Goal: Task Accomplishment & Management: Use online tool/utility

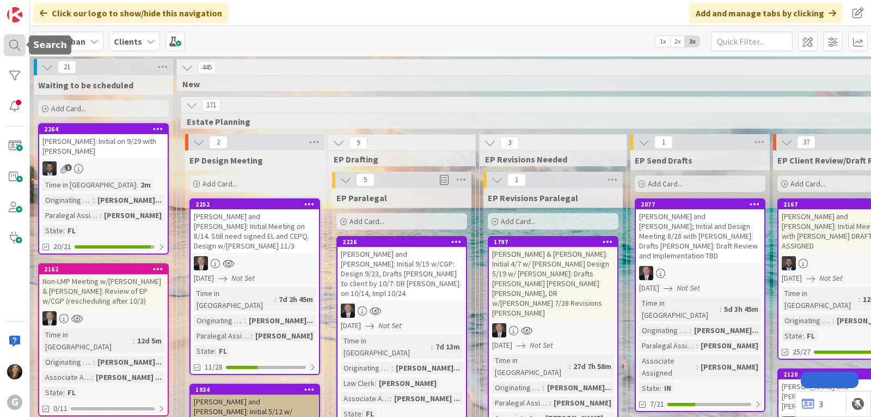
click at [11, 46] on div at bounding box center [15, 45] width 22 height 22
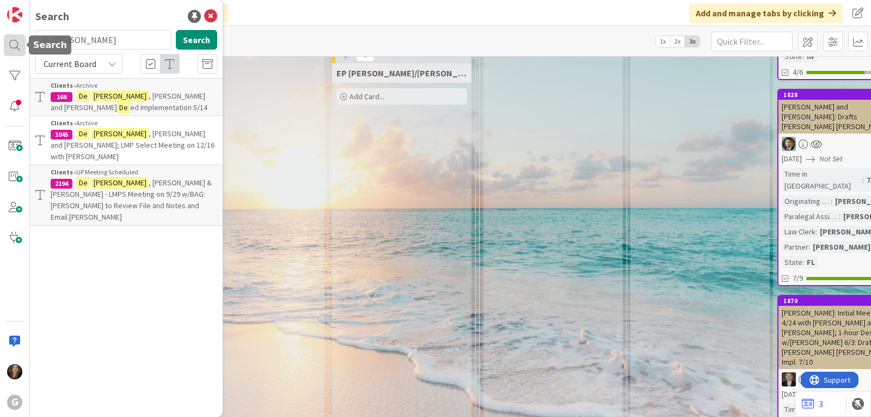
drag, startPoint x: 94, startPoint y: 45, endPoint x: 21, endPoint y: 42, distance: 72.5
click at [21, 42] on div "G Search [PERSON_NAME] Search Current Board Clients › Archive 169 [PERSON_NAME]…" at bounding box center [15, 208] width 30 height 417
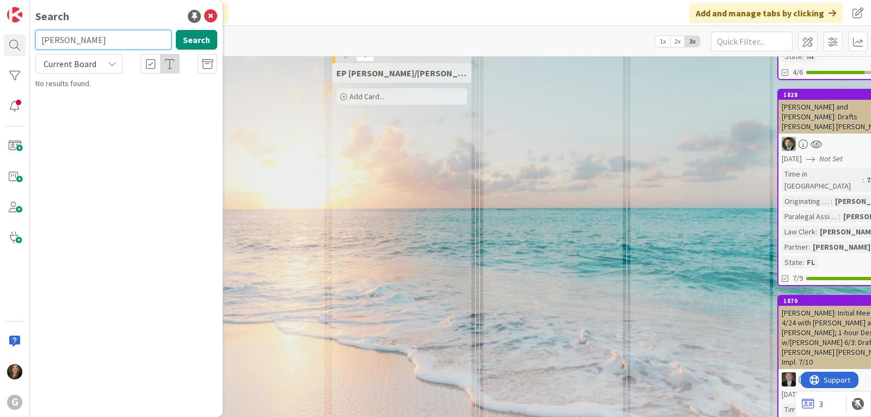
click at [61, 40] on input "[PERSON_NAME]" at bounding box center [103, 40] width 136 height 20
drag, startPoint x: 81, startPoint y: 41, endPoint x: 28, endPoint y: 41, distance: 52.3
click at [28, 41] on div "G Search [PERSON_NAME] Search Current Board No results found." at bounding box center [15, 208] width 30 height 417
type input "[PERSON_NAME]"
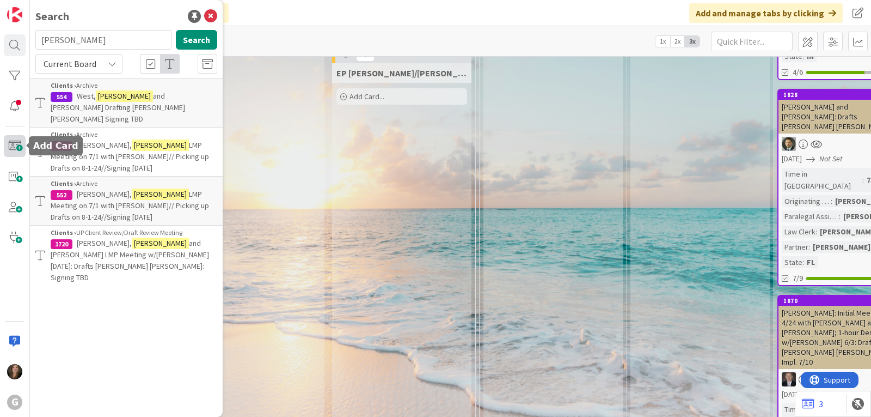
click at [7, 142] on span at bounding box center [15, 146] width 22 height 22
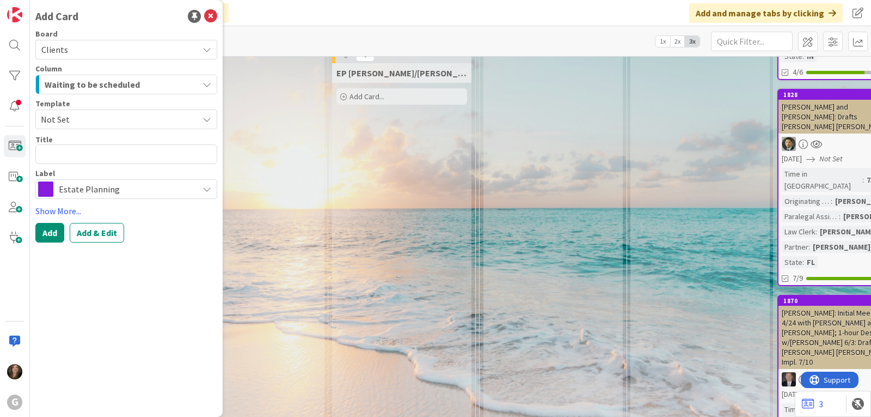
click at [207, 118] on icon at bounding box center [207, 119] width 9 height 9
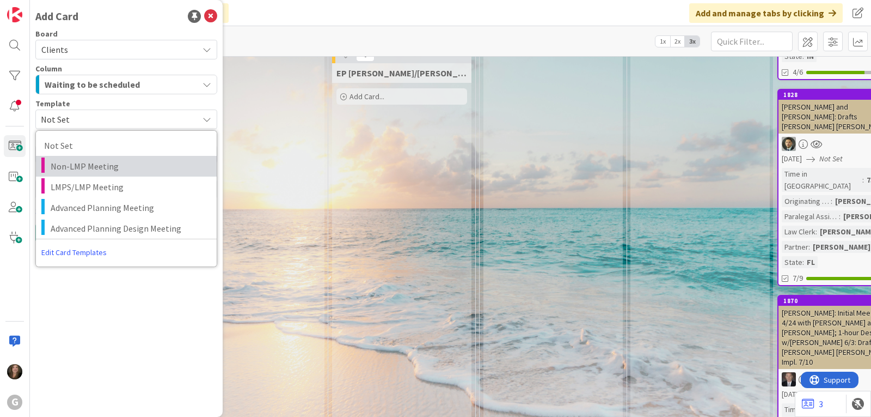
click at [138, 164] on span "Non-LMP Meeting" at bounding box center [130, 166] width 158 height 14
type textarea "x"
type textarea "Non-LMP Meeting"
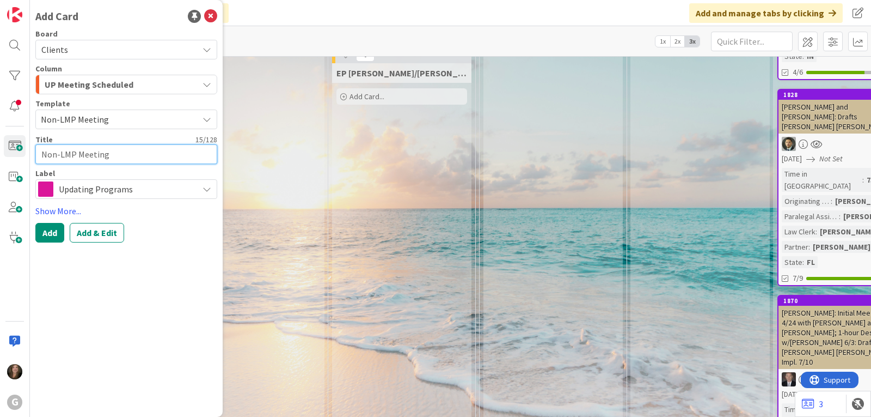
click at [40, 157] on textarea "Non-LMP Meeting" at bounding box center [126, 154] width 182 height 20
type textarea "x"
type textarea "ZNon-LMP Meeting"
type textarea "x"
type textarea "ZyNon-LMP Meeting"
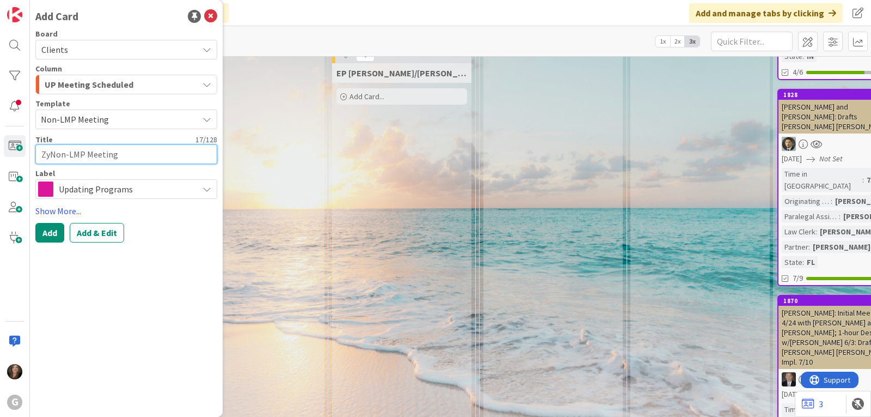
type textarea "x"
type textarea "ZycNon-LMP Meeting"
type textarea "x"
type textarea "ZychNon-LMP Meeting"
type textarea "x"
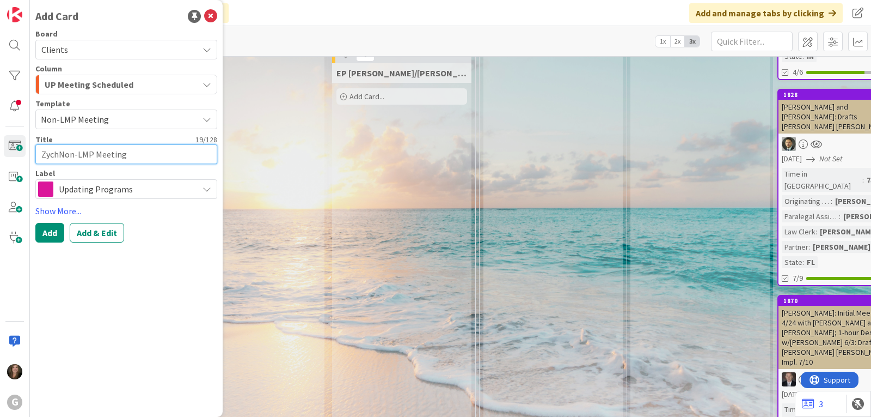
type textarea "[PERSON_NAME],Non-LMP Meeting"
type textarea "x"
type textarea "[PERSON_NAME], Non-LMP Meeting"
type textarea "x"
type textarea "[PERSON_NAME], LNon-LMP Meeting"
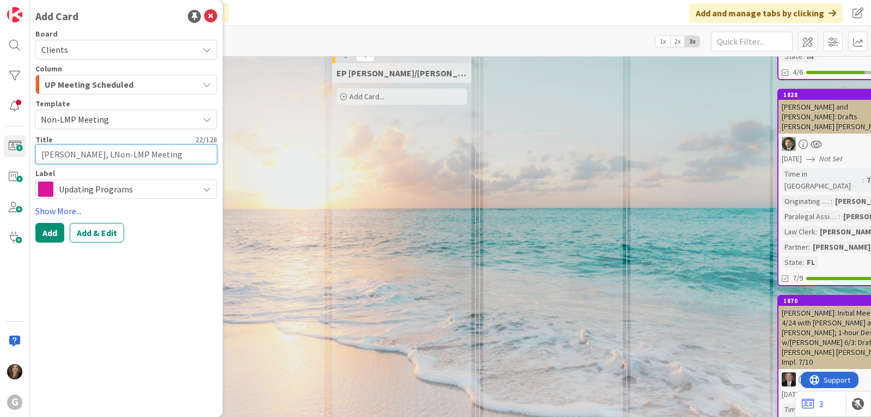
type textarea "x"
type textarea "[PERSON_NAME]-LMP Meeting"
type textarea "x"
type textarea "[PERSON_NAME]-LMP Meeting"
type textarea "x"
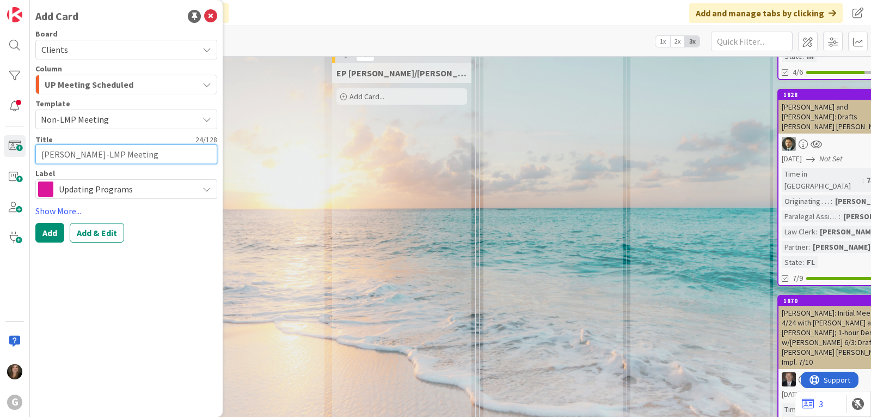
type textarea "[PERSON_NAME], LeonNon-LMP Meeting"
type textarea "x"
type textarea "[PERSON_NAME], LeonaNon-LMP Meeting"
type textarea "x"
type textarea "[PERSON_NAME], LeonarNon-LMP Meeting"
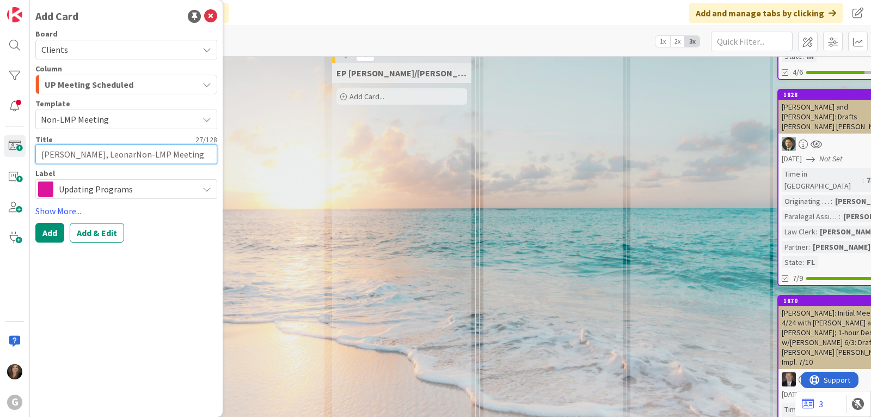
type textarea "x"
type textarea "[PERSON_NAME], LeonardNon-LMP Meeting"
type textarea "x"
type textarea "[PERSON_NAME] Non-LMP Meeting"
type textarea "x"
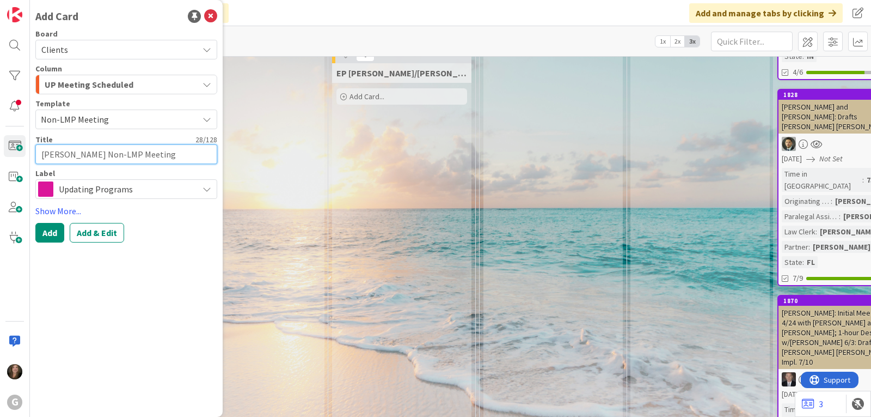
type textarea "[PERSON_NAME]-LMP Meeting"
type textarea "x"
type textarea "[PERSON_NAME]-LMP Meeting"
type textarea "x"
type textarea "[PERSON_NAME] and Non-LMP Meeting"
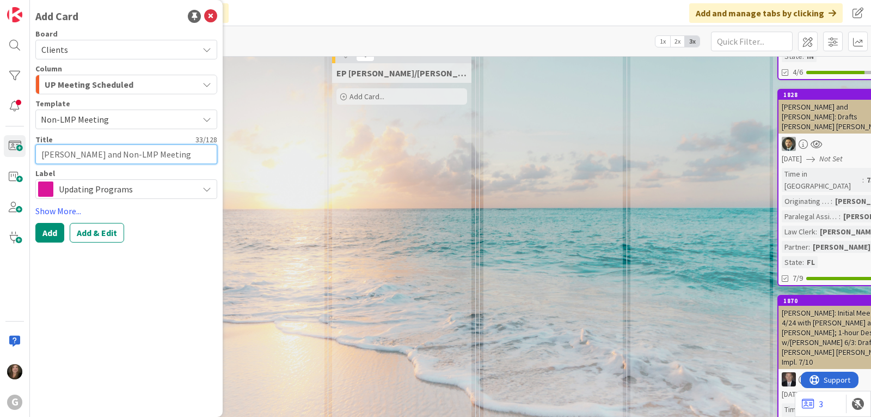
type textarea "x"
type textarea "[PERSON_NAME] and ENon-LMP Meeting"
type textarea "x"
type textarea "[PERSON_NAME] and ElNon-LMP Meeting"
type textarea "x"
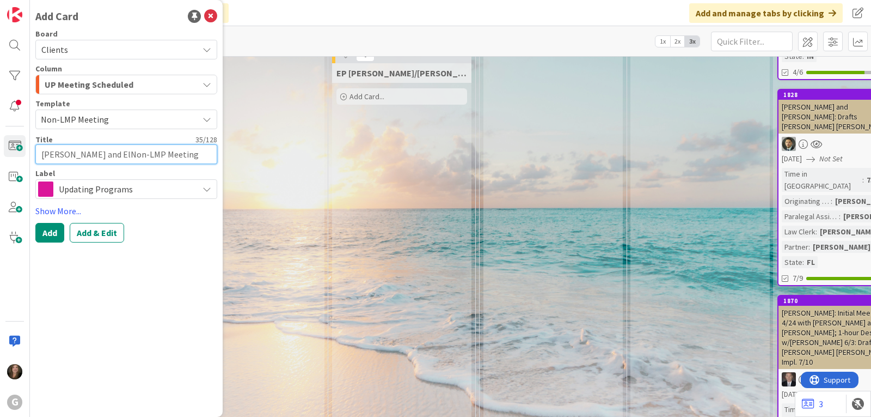
type textarea "[PERSON_NAME] and [PERSON_NAME]-LMP Meeting"
type textarea "x"
type textarea "[PERSON_NAME] and [PERSON_NAME]-LMP Meeting"
type textarea "x"
type textarea "[PERSON_NAME] and [PERSON_NAME]-LMP Meeting"
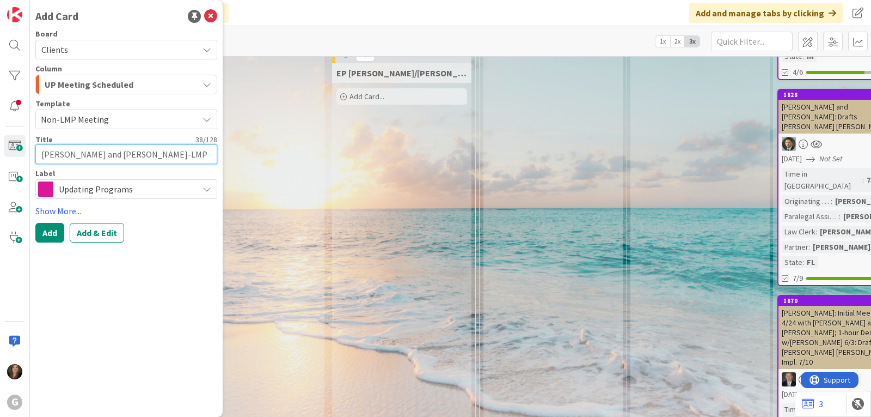
type textarea "x"
type textarea "[PERSON_NAME] and [PERSON_NAME]-LMP Meeting"
type textarea "x"
type textarea "[PERSON_NAME] and [PERSON_NAME]-LMP Meeting"
type textarea "x"
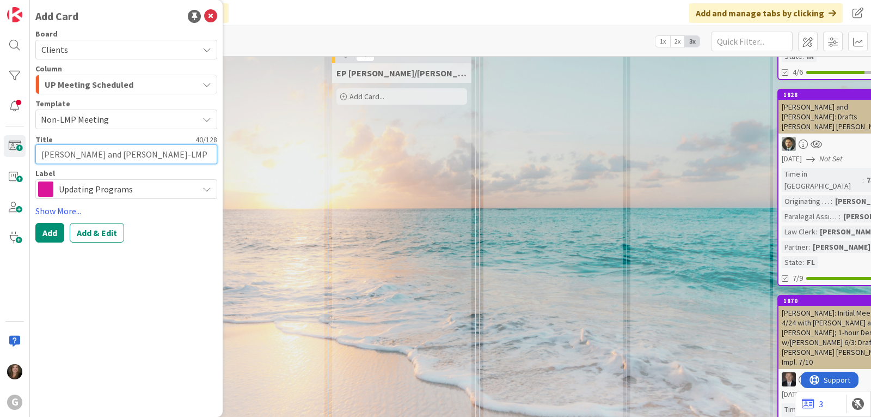
type textarea "[PERSON_NAME] and [PERSON_NAME]-LMP Meeting"
type textarea "x"
type textarea "[PERSON_NAME] and [PERSON_NAME]:Non-LMP Meeting"
type textarea "x"
type textarea "[PERSON_NAME] and [PERSON_NAME]: Non-LMP Meeting"
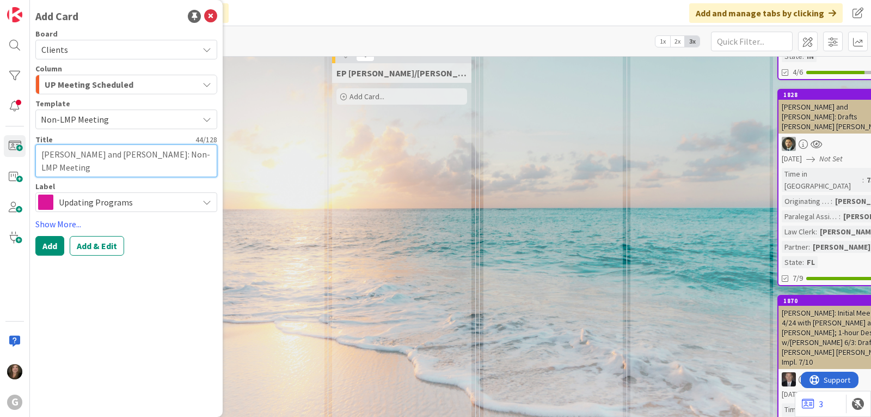
type textarea "x"
type textarea "[PERSON_NAME] and [PERSON_NAME]: Non-LMP Meeting"
type textarea "x"
type textarea "[PERSON_NAME] and [PERSON_NAME]: Non-LMP Meeting w"
type textarea "x"
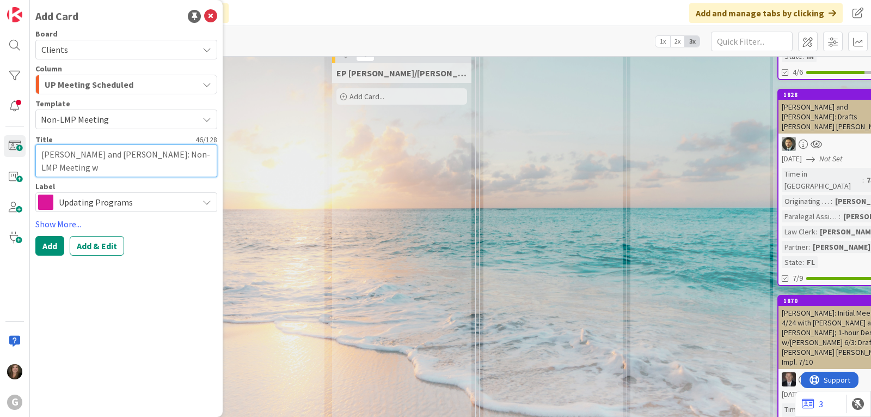
type textarea "[PERSON_NAME] and [PERSON_NAME]: Non-LMP Meeting w?"
type textarea "x"
type textarea "[PERSON_NAME] and [PERSON_NAME]: Non-LMP Meeting w?"
type textarea "x"
type textarea "[PERSON_NAME] and [PERSON_NAME]: Non-LMP Meeting w? B"
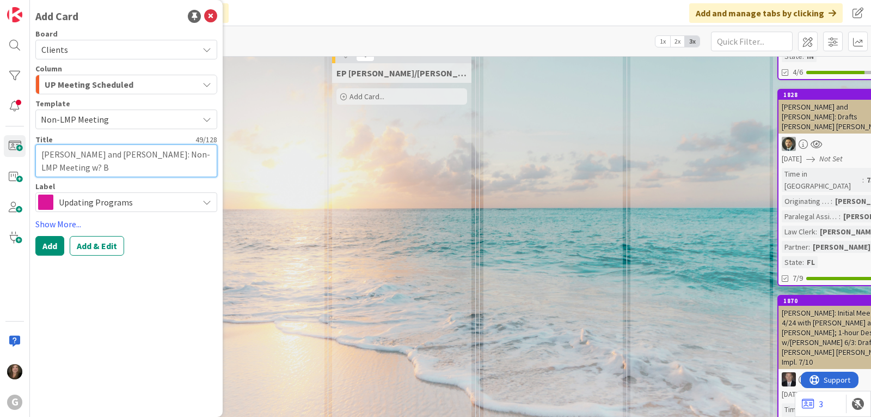
type textarea "x"
type textarea "[PERSON_NAME] and [PERSON_NAME]: Non-LMP Meeting w? Br"
type textarea "x"
type textarea "[PERSON_NAME] and [PERSON_NAME]: Non-LMP Meeting w? Bra"
type textarea "x"
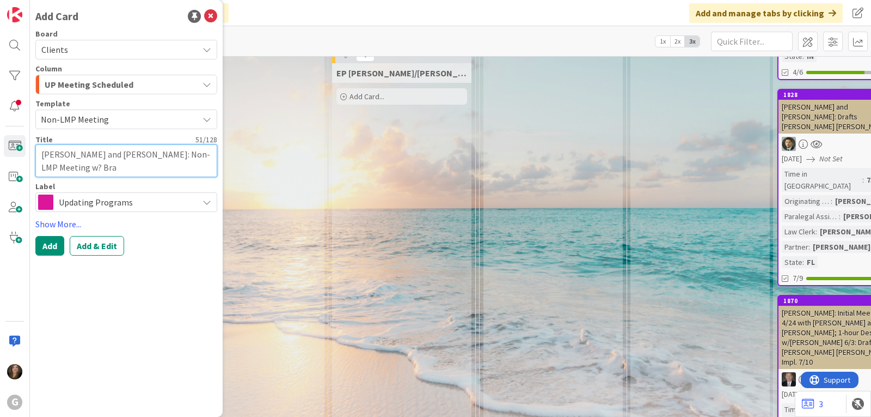
type textarea "[PERSON_NAME] and [PERSON_NAME]: Non-LMP Meeting w? [PERSON_NAME]"
type textarea "x"
type textarea "[PERSON_NAME] and [PERSON_NAME]: Non-LMP Meeting w? [PERSON_NAME],"
type textarea "x"
type textarea "[PERSON_NAME] and [PERSON_NAME]: Non-LMP Meeting w? [PERSON_NAME],"
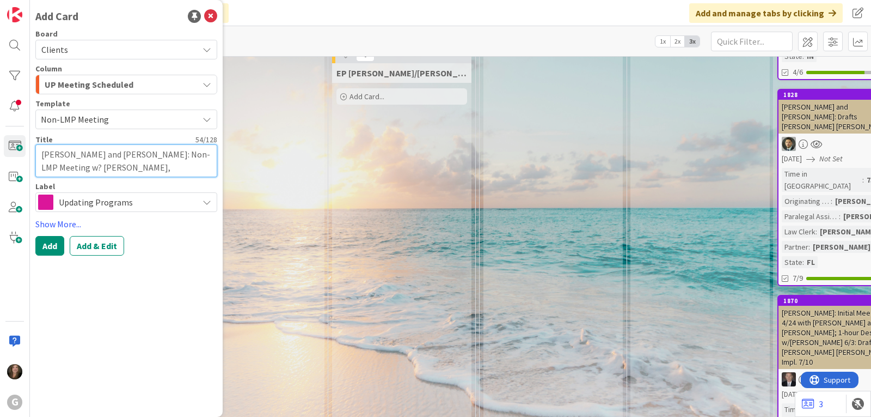
type textarea "x"
type textarea "[PERSON_NAME] and [PERSON_NAME]: Non-LMP Meeting w? [PERSON_NAME]"
type textarea "x"
type textarea "[PERSON_NAME] and [PERSON_NAME]: Non-LMP Meeting w? [PERSON_NAME], Dr"
type textarea "x"
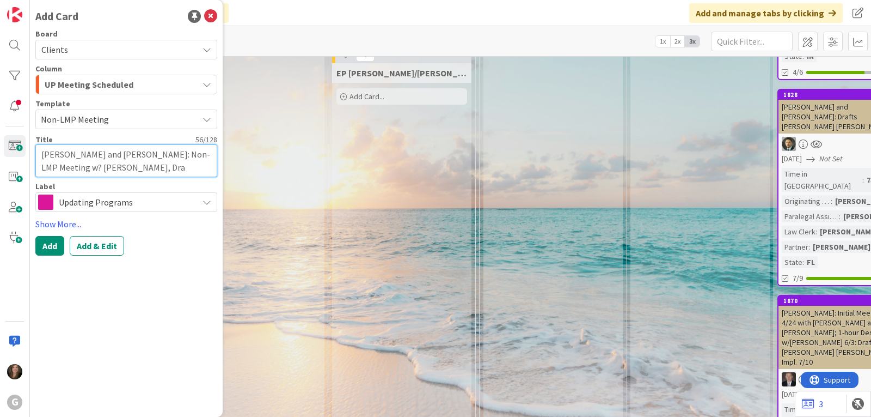
type textarea "[PERSON_NAME] and [PERSON_NAME]: Non-LMP Meeting w? [PERSON_NAME], Draf"
type textarea "x"
type textarea "[PERSON_NAME] and [PERSON_NAME]: Non-LMP Meeting w? [PERSON_NAME], Draft"
type textarea "x"
type textarea "[PERSON_NAME] and [PERSON_NAME]: Non-LMP Meeting w? [PERSON_NAME], Drafts"
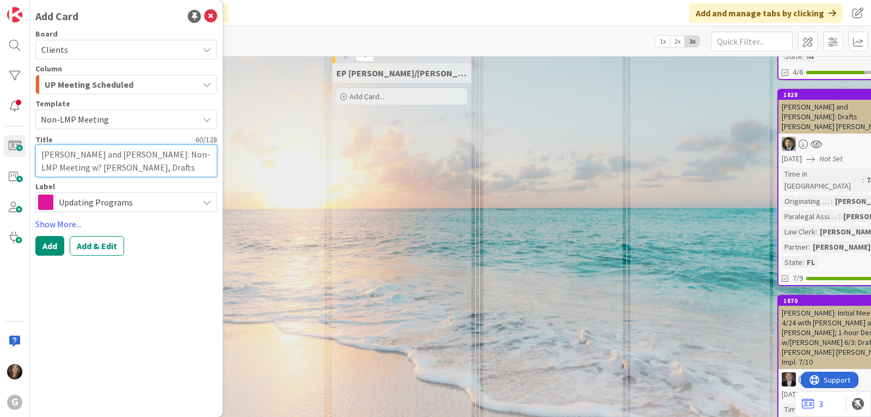
type textarea "x"
type textarea "[PERSON_NAME] and [PERSON_NAME]: Non-LMP Meeting w? [PERSON_NAME], Drafts"
type textarea "x"
type textarea "[PERSON_NAME] and [PERSON_NAME]: Non-LMP Meeting w? [PERSON_NAME], Drafts P"
type textarea "x"
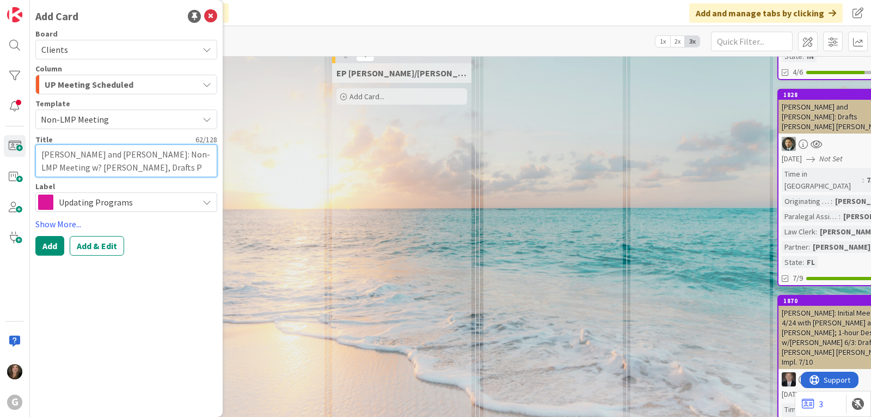
type textarea "[PERSON_NAME] and [PERSON_NAME]: Non-LMP Meeting w? [PERSON_NAME], Drafts Pa"
type textarea "x"
type textarea "[PERSON_NAME] and [PERSON_NAME]: Non-LMP Meeting w? [PERSON_NAME], Drafts Pau"
type textarea "x"
type textarea "[PERSON_NAME] and [PERSON_NAME]: Non-LMP Meeting w? [PERSON_NAME], Drafts [PERS…"
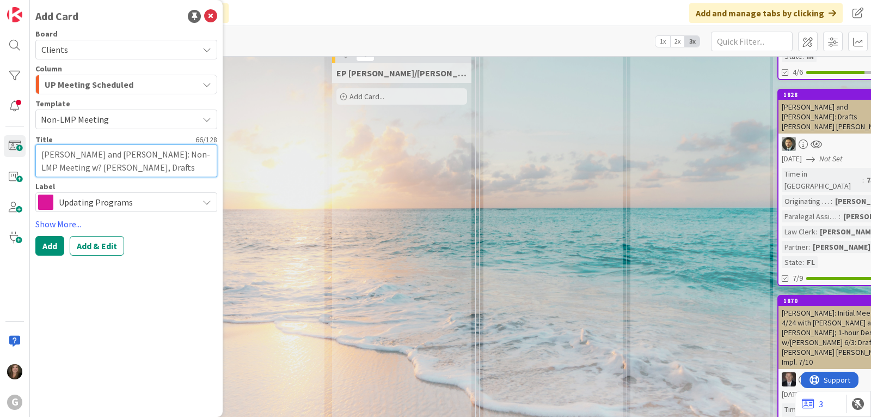
type textarea "x"
type textarea "[PERSON_NAME] and [PERSON_NAME]: Non-LMP Meeting w? [PERSON_NAME], Drafts [PERS…"
type textarea "x"
type textarea "[PERSON_NAME] and [PERSON_NAME]: Non-LMP Meeting w? [PERSON_NAME], Drafts [PERS…"
type textarea "x"
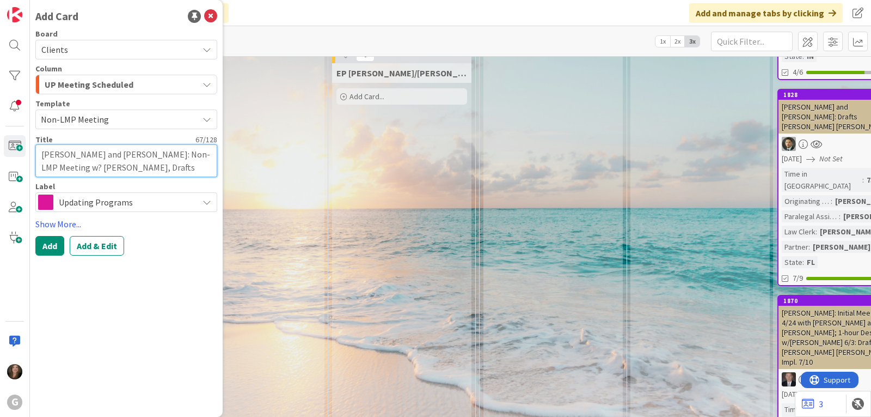
type textarea "[PERSON_NAME] and [PERSON_NAME]: Non-LMP Meeting w? [PERSON_NAME], Drafts [PERS…"
type textarea "x"
type textarea "[PERSON_NAME] and [PERSON_NAME]: Non-LMP Meeting w? [PERSON_NAME], Drafts [PERS…"
type textarea "x"
type textarea "[PERSON_NAME] and [PERSON_NAME]: Non-LMP Meeting w? [PERSON_NAME], Drafts [PERS…"
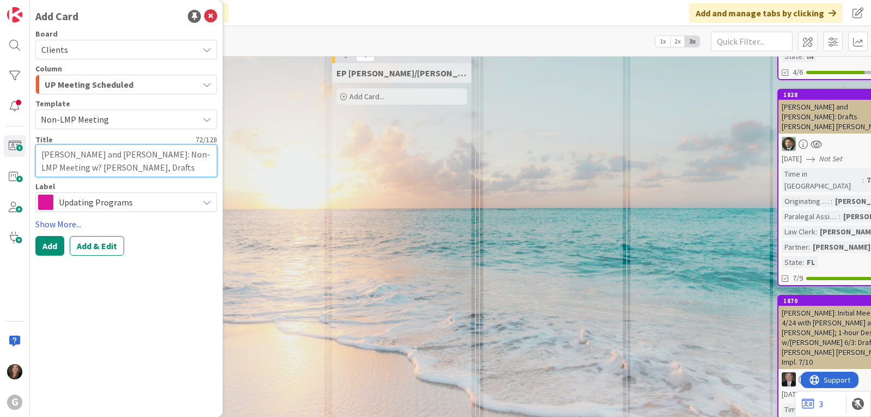
type textarea "x"
type textarea "[PERSON_NAME] and [PERSON_NAME]: Non-LMP Meeting w? [PERSON_NAME], Drafts [PERS…"
type textarea "x"
type textarea "[PERSON_NAME] and [PERSON_NAME]: Non-LMP Meeting w? [PERSON_NAME], Drafts [PERS…"
type textarea "x"
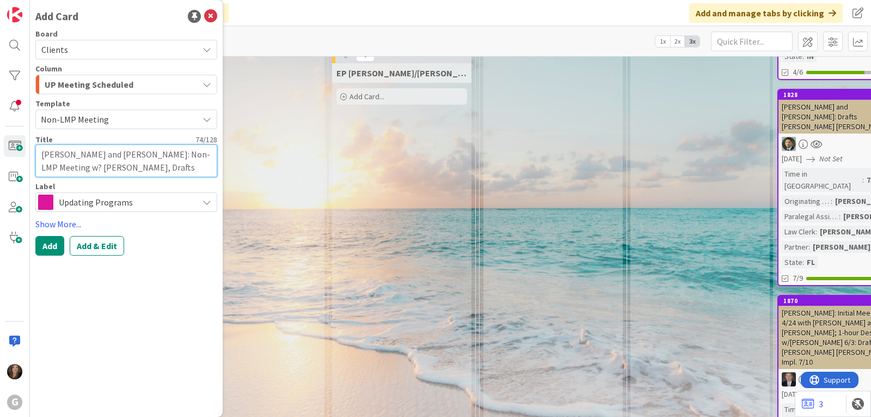
type textarea "[PERSON_NAME] and [PERSON_NAME]: Non-LMP Meeting w? [PERSON_NAME], Drafts [PERS…"
type textarea "x"
type textarea "[PERSON_NAME] and [PERSON_NAME]: Non-LMP Meeting w? [PERSON_NAME], Drafts [PERS…"
type textarea "x"
type textarea "[PERSON_NAME] and [PERSON_NAME]: Non-LMP Meeting w? [PERSON_NAME], Drafts [PERS…"
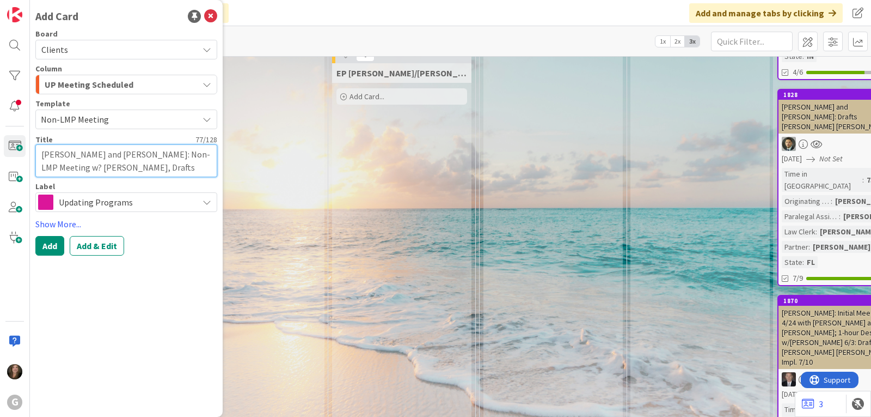
type textarea "x"
type textarea "[PERSON_NAME] and [PERSON_NAME]: Non-LMP Meeting w? [PERSON_NAME], Drafts [PERS…"
type textarea "x"
type textarea "[PERSON_NAME] and [PERSON_NAME]: Non-LMP Meeting w? [PERSON_NAME], Drafts [PERS…"
type textarea "x"
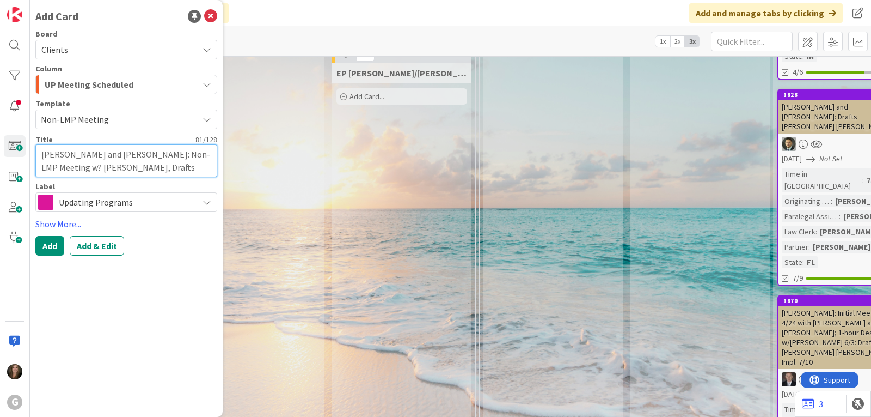
type textarea "[PERSON_NAME] and [PERSON_NAME]: Non-LMP Meeting w? [PERSON_NAME], Drafts [PERS…"
type textarea "x"
type textarea "[PERSON_NAME] and [PERSON_NAME]: Non-LMP Meeting w? [PERSON_NAME], Drafts [PERS…"
type textarea "x"
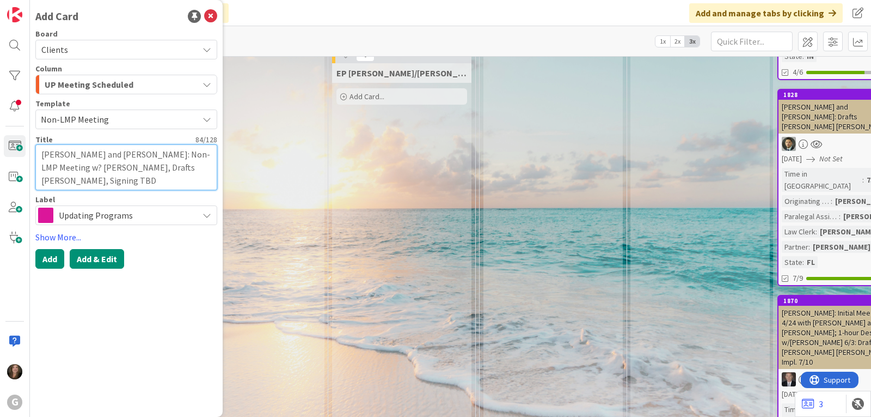
type textarea "[PERSON_NAME] and [PERSON_NAME]: Non-LMP Meeting w? [PERSON_NAME], Drafts [PERS…"
click at [93, 261] on button "Add & Edit" at bounding box center [97, 259] width 54 height 20
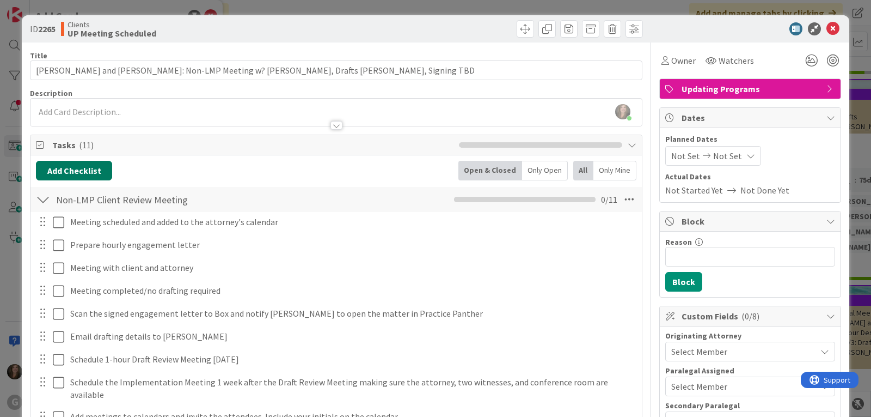
click at [84, 171] on button "Add Checklist" at bounding box center [74, 171] width 76 height 20
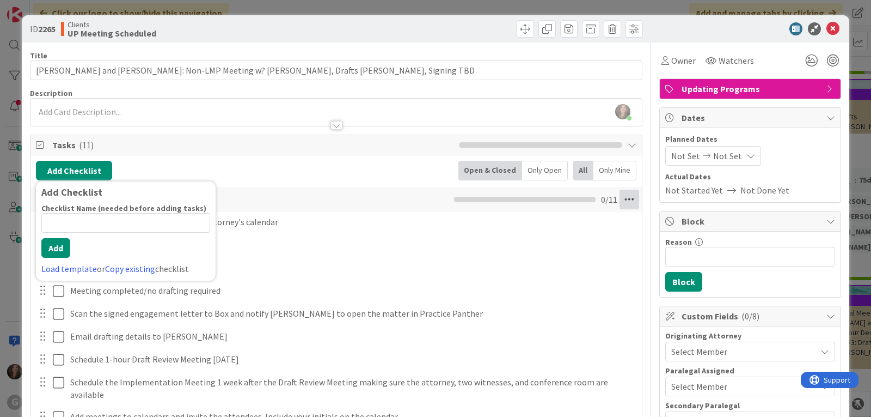
click at [620, 199] on icon at bounding box center [630, 199] width 20 height 20
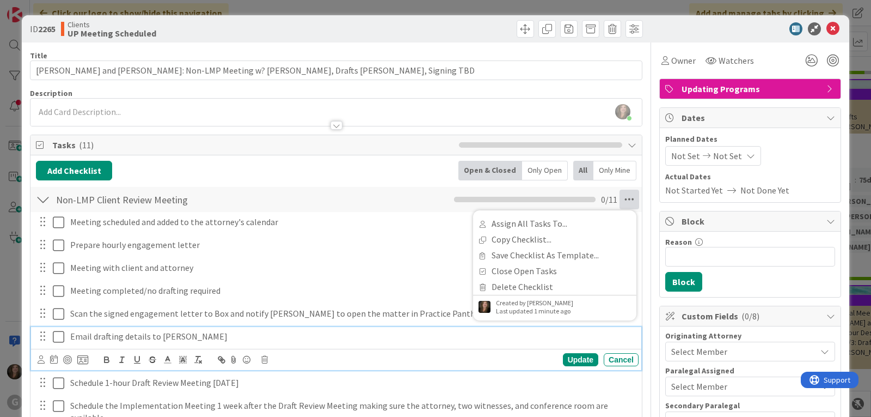
click at [55, 339] on icon at bounding box center [58, 336] width 11 height 13
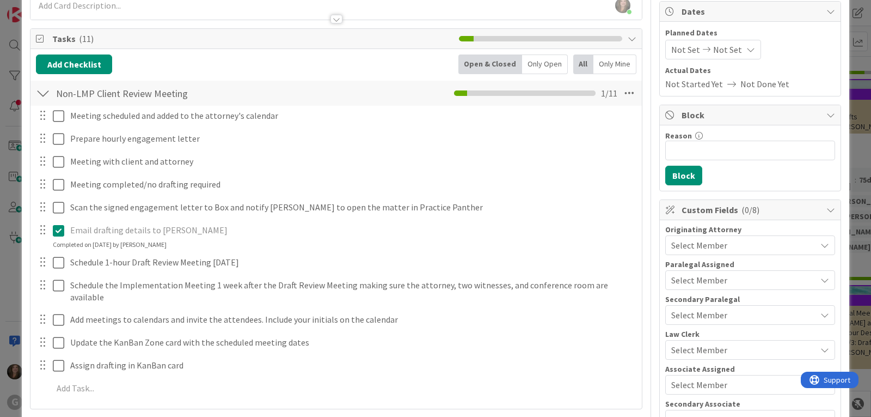
scroll to position [109, 0]
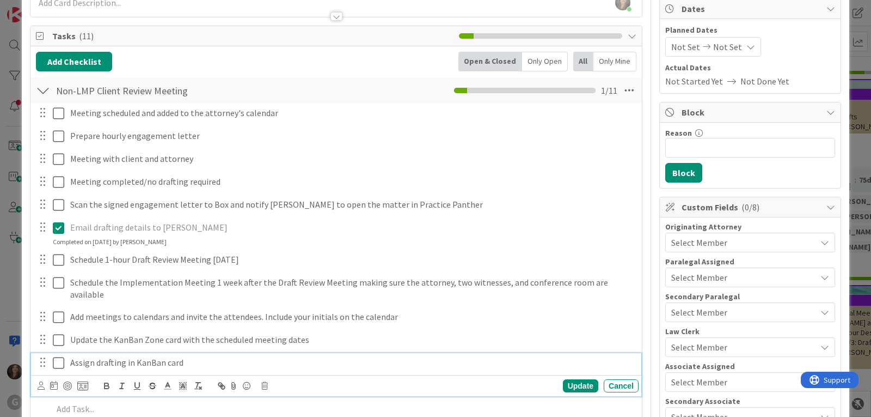
click at [60, 356] on icon at bounding box center [58, 362] width 11 height 13
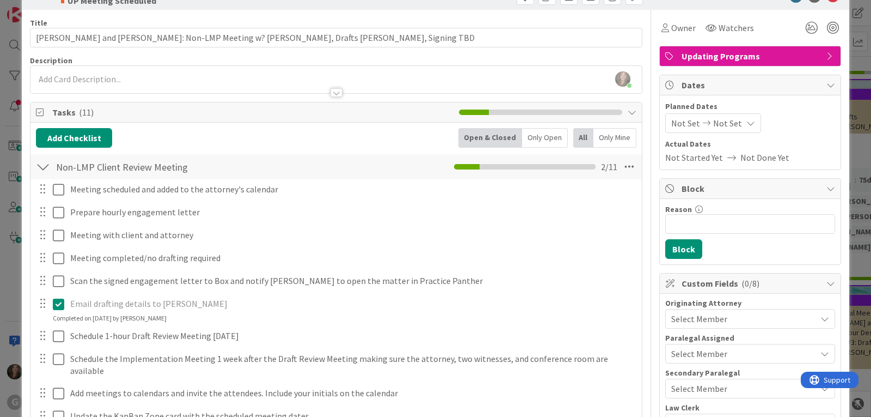
scroll to position [0, 0]
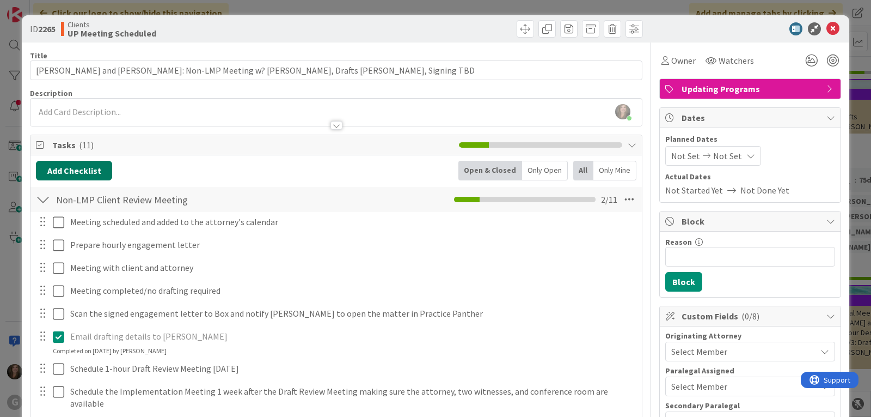
click at [69, 168] on button "Add Checklist" at bounding box center [74, 171] width 76 height 20
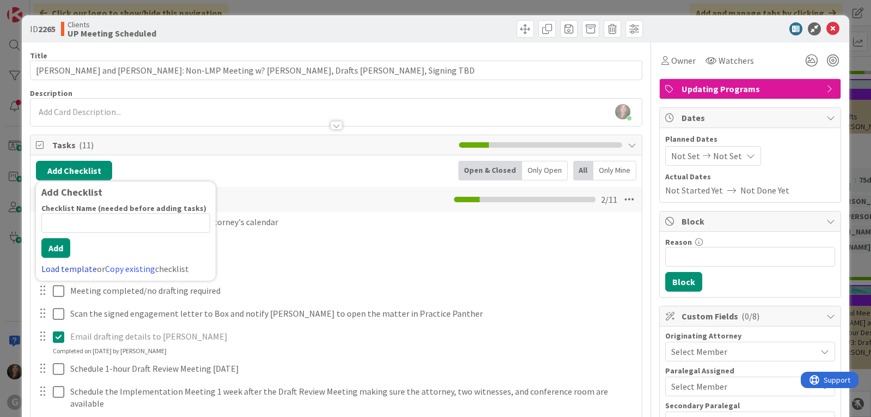
click at [49, 266] on link "Load template" at bounding box center [69, 268] width 56 height 11
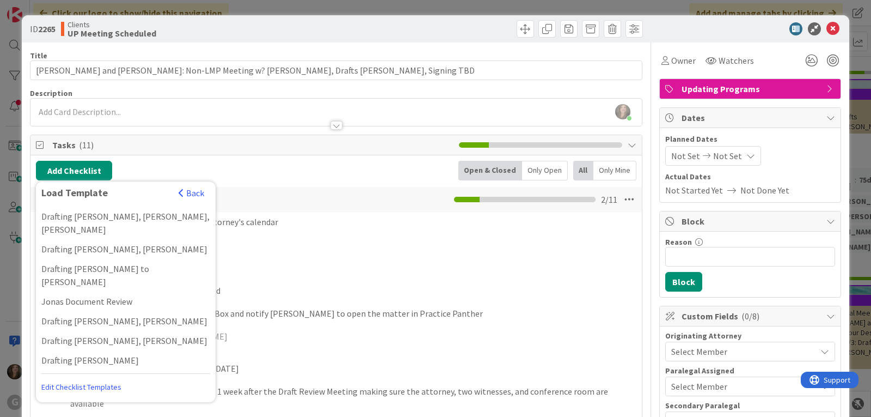
scroll to position [817, 0]
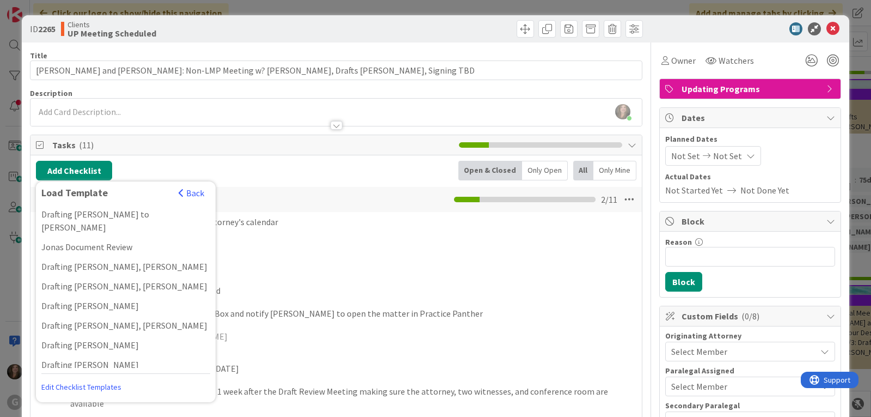
click at [58, 374] on div "Drafting [PERSON_NAME]" at bounding box center [126, 384] width 180 height 20
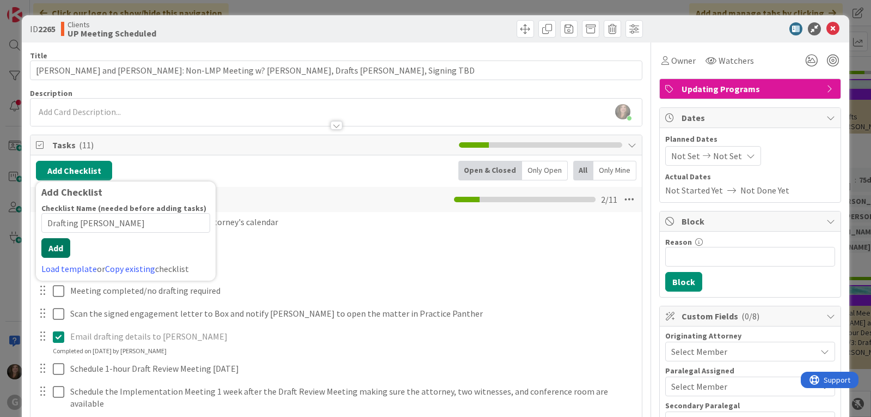
click at [60, 260] on div "Checklist Name (needed before adding tasks) 20 / 64 Drafting [PERSON_NAME] Load…" at bounding box center [125, 239] width 169 height 72
click at [59, 246] on button "Add" at bounding box center [55, 248] width 29 height 20
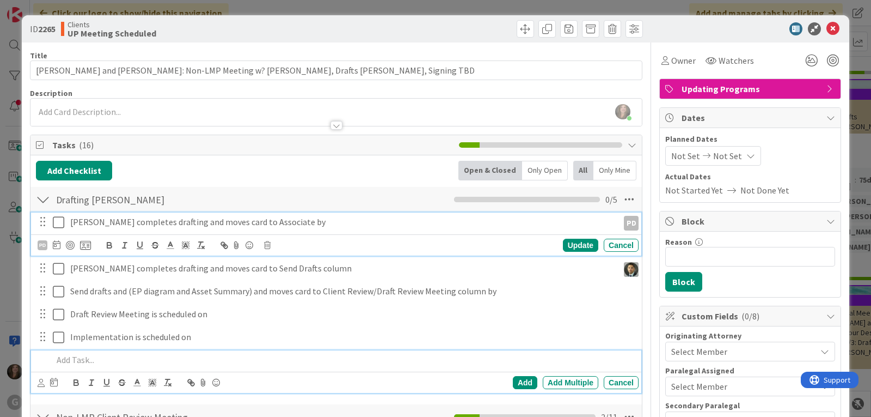
click at [143, 217] on p "[PERSON_NAME] completes drafting and moves card to Associate by" at bounding box center [342, 222] width 544 height 13
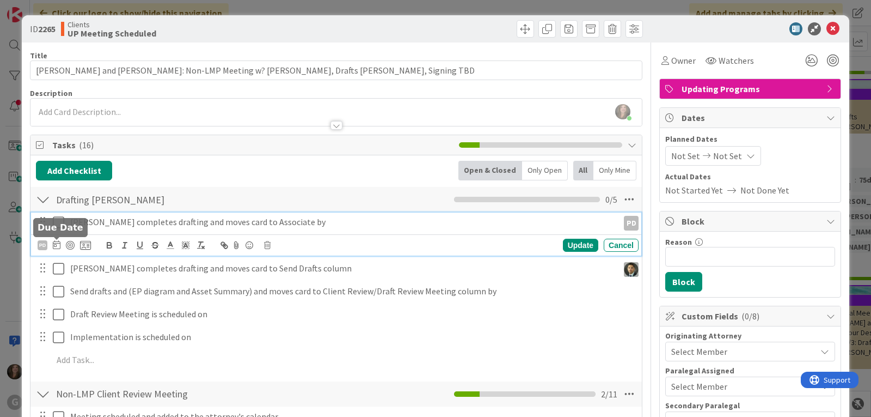
click at [55, 247] on icon at bounding box center [57, 244] width 8 height 9
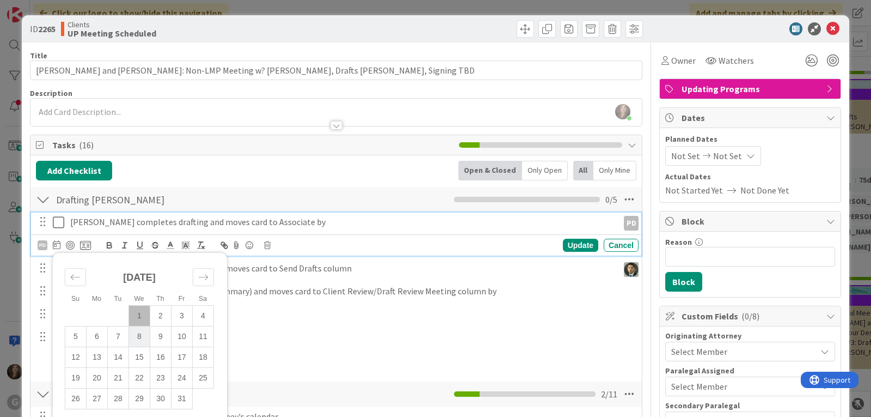
click at [134, 334] on td "8" at bounding box center [139, 336] width 21 height 21
type input "[DATE]"
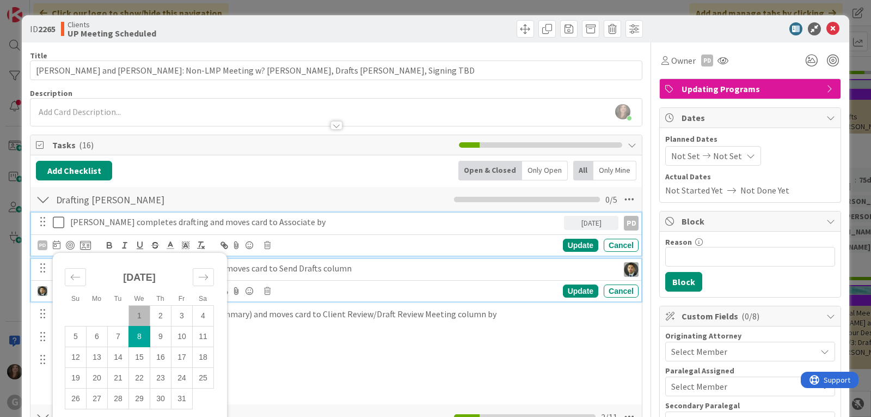
click at [293, 271] on p "[PERSON_NAME] completes drafting and moves card to Send Drafts column" at bounding box center [342, 268] width 544 height 13
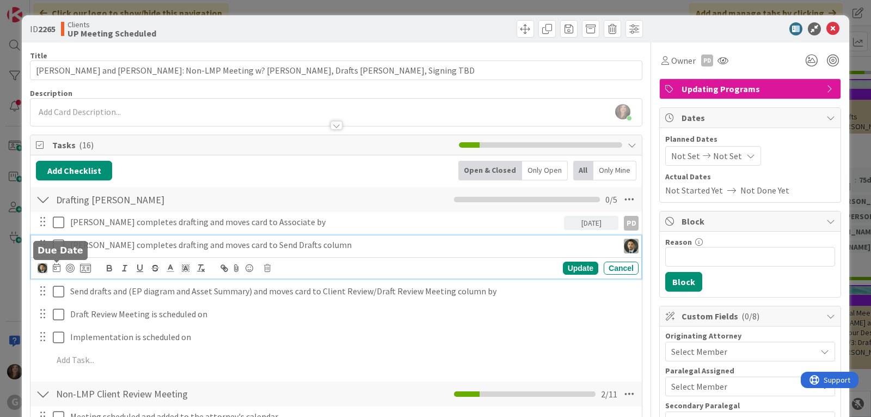
click at [54, 269] on icon at bounding box center [57, 267] width 8 height 9
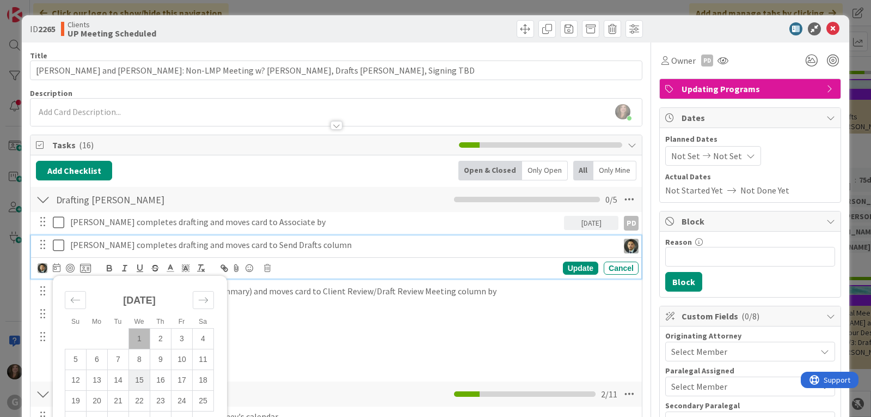
click at [139, 377] on td "15" at bounding box center [139, 379] width 21 height 21
type input "[DATE]"
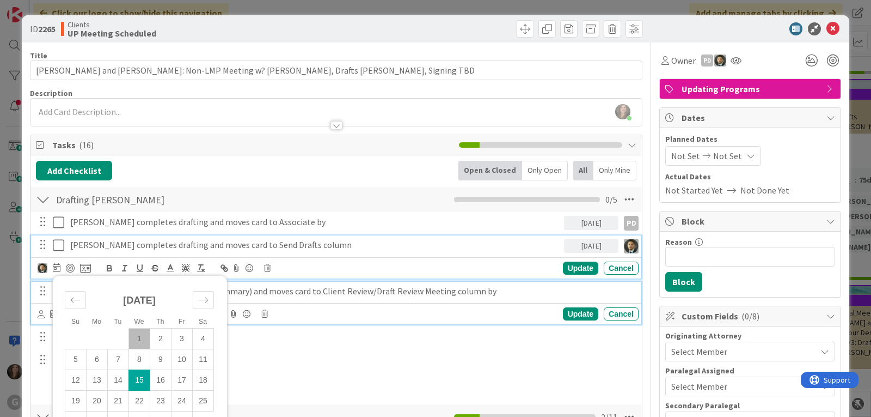
click at [261, 293] on p "Send drafts and (EP diagram and Asset Summary) and moves card to Client Review/…" at bounding box center [352, 291] width 564 height 13
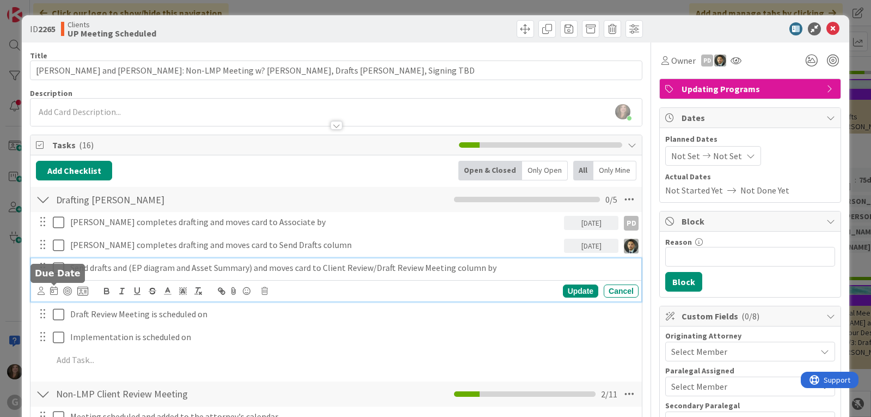
click at [52, 290] on icon at bounding box center [54, 290] width 8 height 9
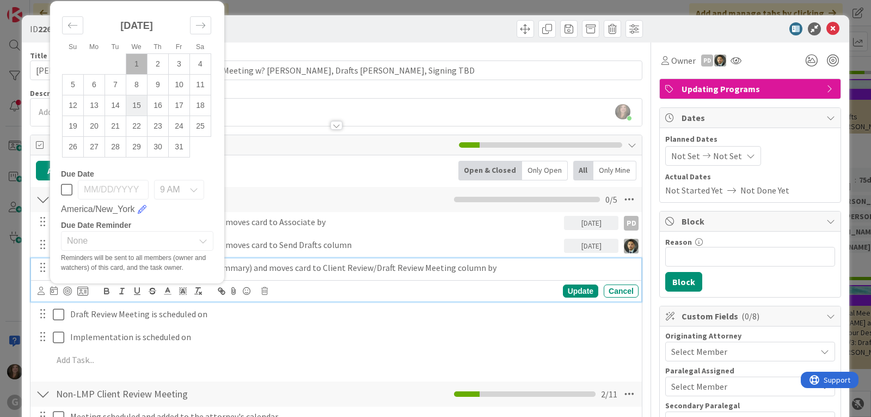
click at [135, 105] on td "15" at bounding box center [136, 105] width 21 height 21
type input "[DATE]"
click at [36, 292] on div "Su Mo Tu We Th Fr Sa [DATE] 1 2 3 4 5 6 7 8 9 10 11 12 13 14 15 16 17 18 19 20 …" at bounding box center [336, 290] width 610 height 21
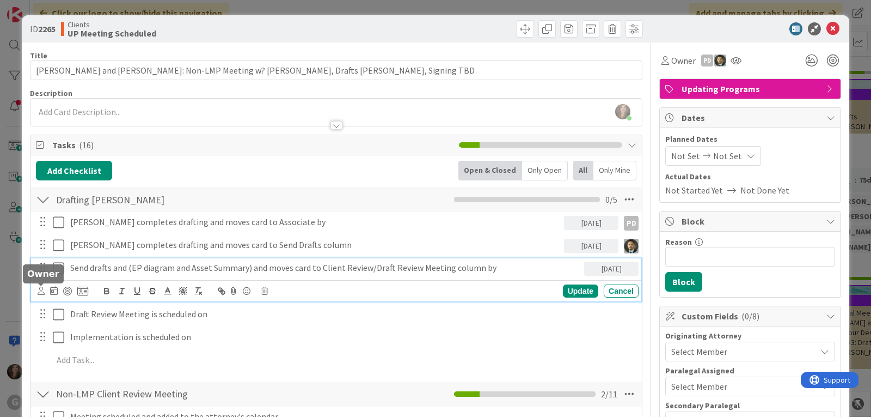
click at [40, 292] on icon at bounding box center [41, 290] width 7 height 8
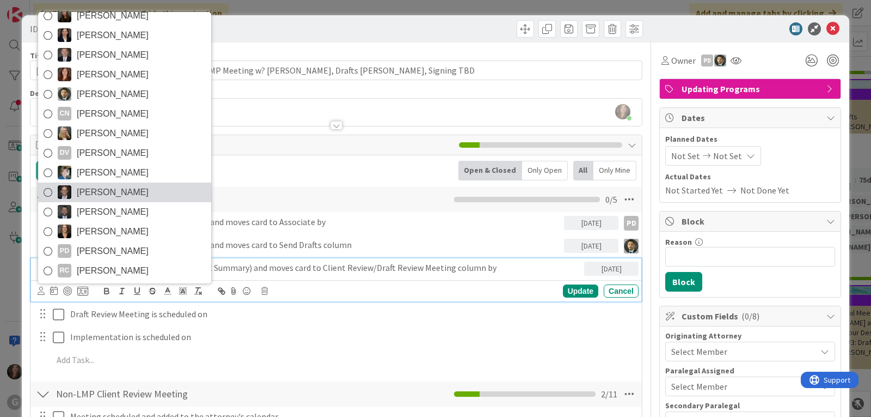
scroll to position [54, 0]
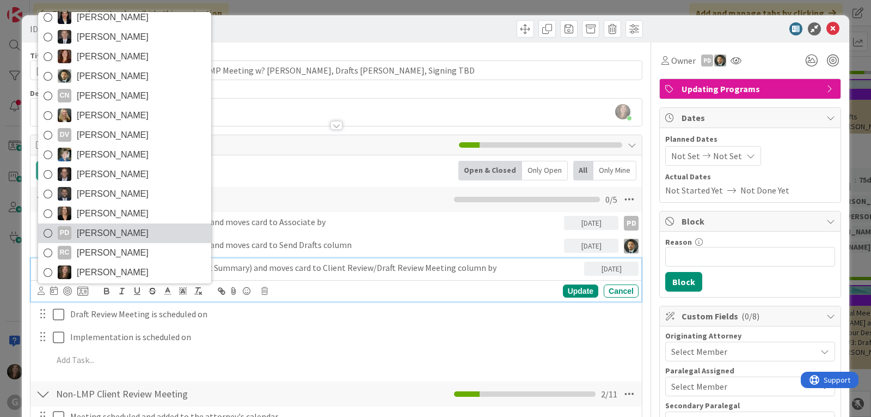
click at [88, 223] on link "PD [PERSON_NAME]" at bounding box center [124, 233] width 173 height 20
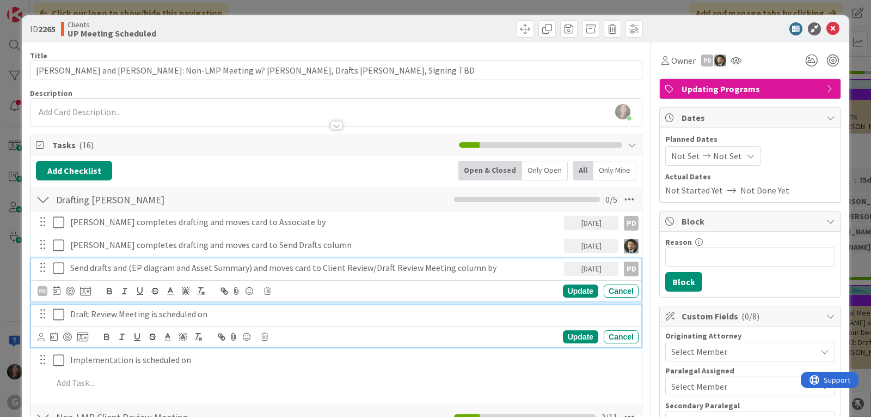
click at [128, 315] on p "Draft Review Meeting is scheduled on" at bounding box center [352, 314] width 564 height 13
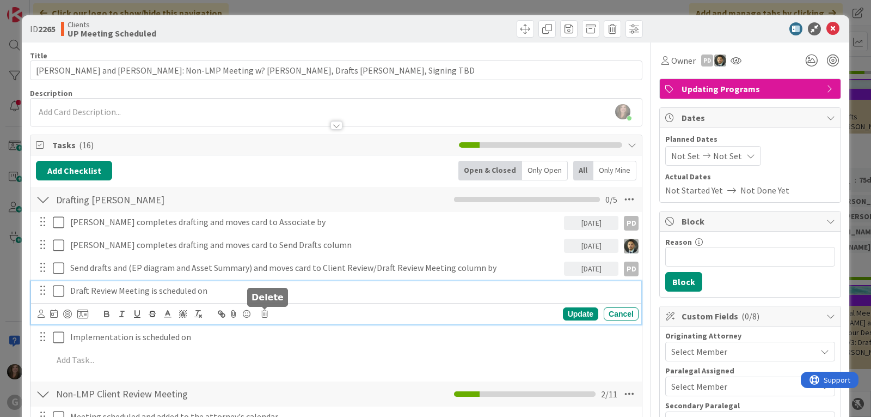
click at [264, 313] on icon at bounding box center [264, 314] width 7 height 8
click at [297, 363] on div "Delete" at bounding box center [292, 360] width 40 height 20
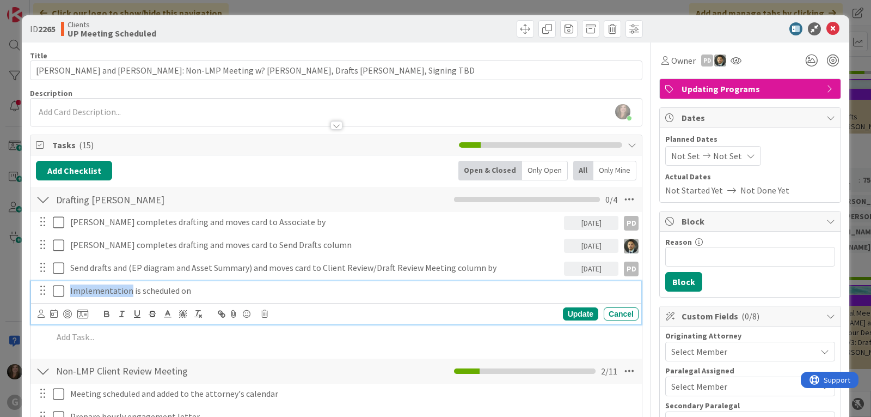
drag, startPoint x: 130, startPoint y: 291, endPoint x: 64, endPoint y: 285, distance: 66.1
click at [64, 285] on div "Implementation is scheduled on" at bounding box center [336, 290] width 603 height 19
click at [40, 312] on icon at bounding box center [41, 313] width 7 height 8
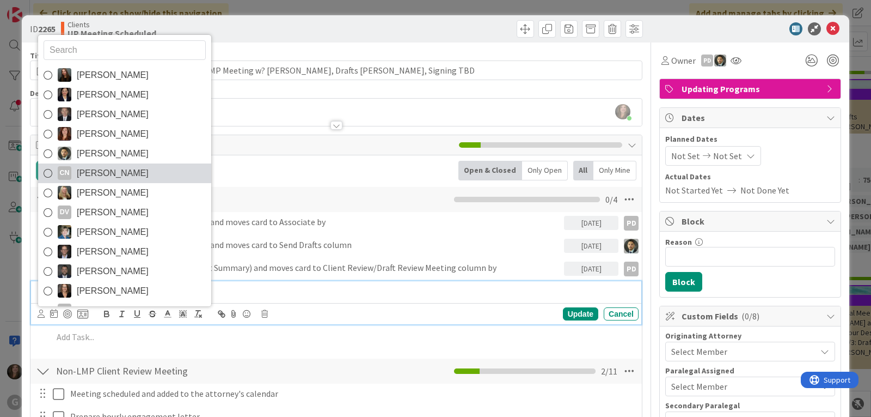
click at [130, 172] on span "[PERSON_NAME]" at bounding box center [113, 173] width 72 height 16
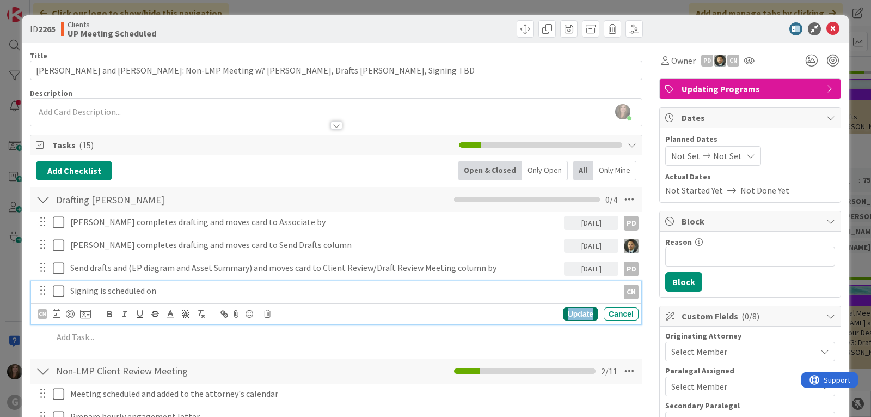
click at [563, 313] on div "Update" at bounding box center [580, 313] width 35 height 13
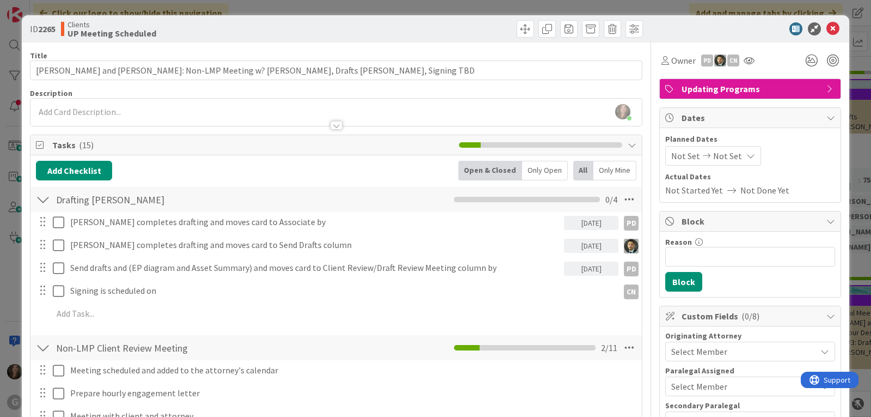
click at [676, 149] on span "Not Set" at bounding box center [685, 155] width 29 height 13
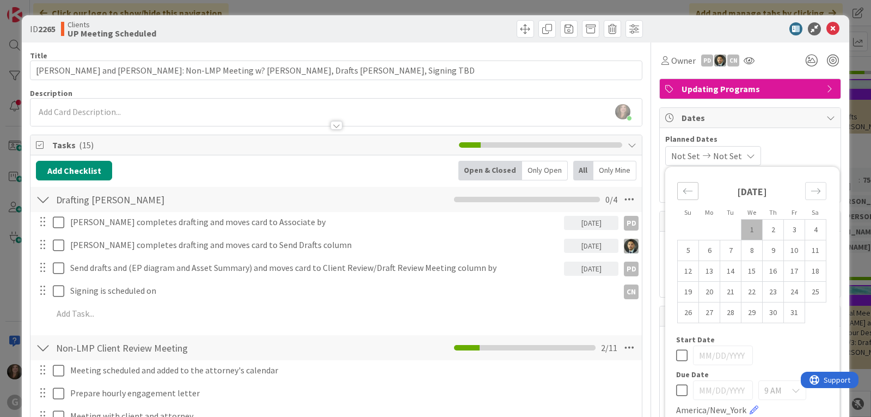
click at [683, 189] on icon "Move backward to switch to the previous month." at bounding box center [688, 191] width 10 height 10
click at [720, 315] on td "30" at bounding box center [730, 312] width 21 height 21
type input "[DATE]"
click at [793, 141] on span "Planned Dates" at bounding box center [750, 138] width 170 height 11
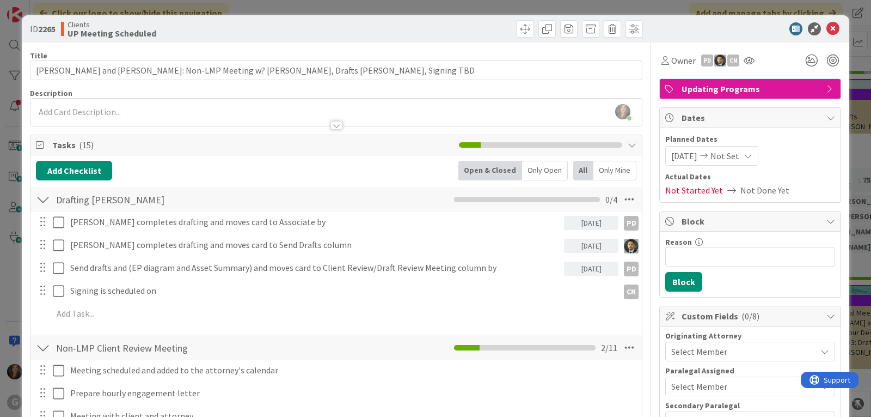
click at [701, 353] on span "Select Member" at bounding box center [699, 351] width 56 height 13
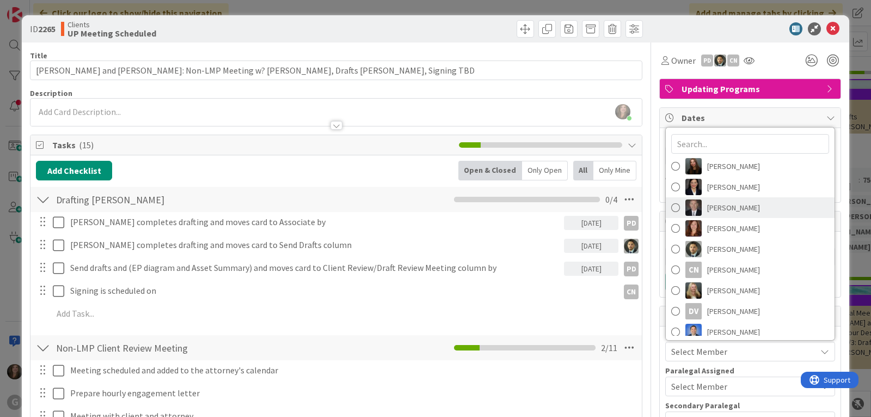
click at [687, 210] on img at bounding box center [694, 207] width 16 height 16
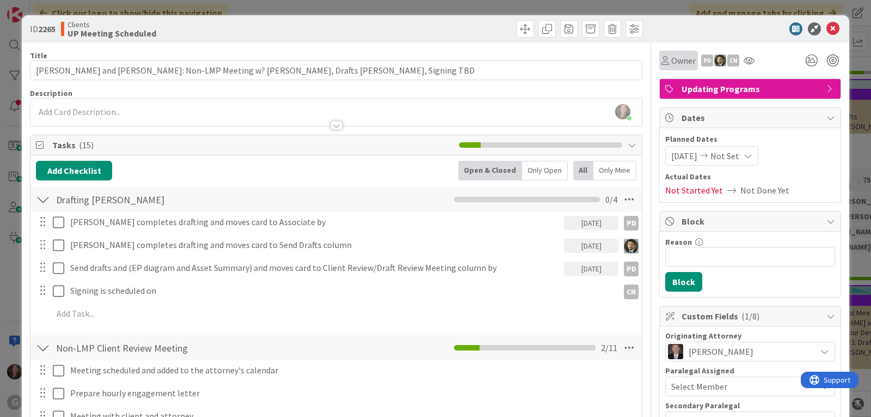
click at [662, 58] on div "Owner" at bounding box center [679, 60] width 34 height 13
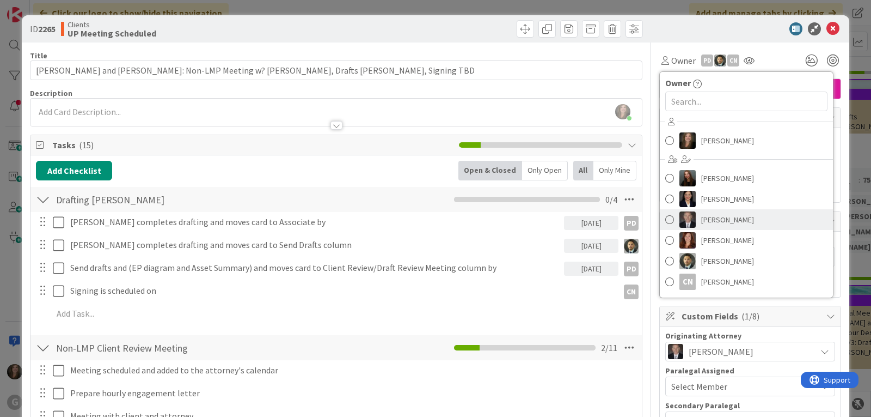
click at [689, 221] on link "[PERSON_NAME]" at bounding box center [746, 219] width 173 height 21
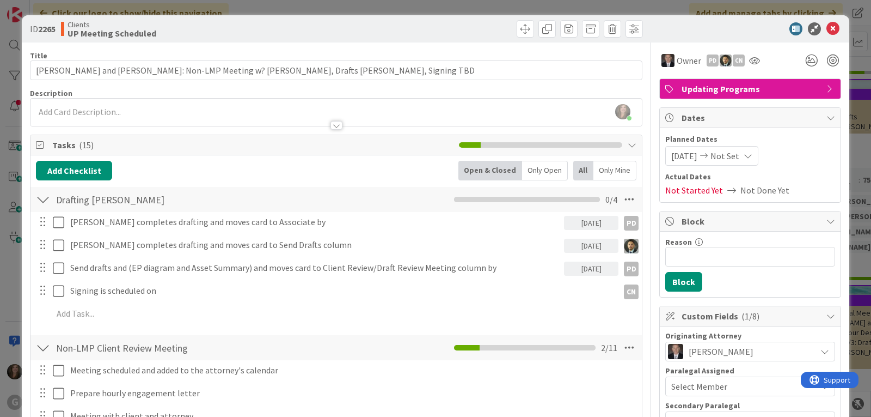
scroll to position [109, 0]
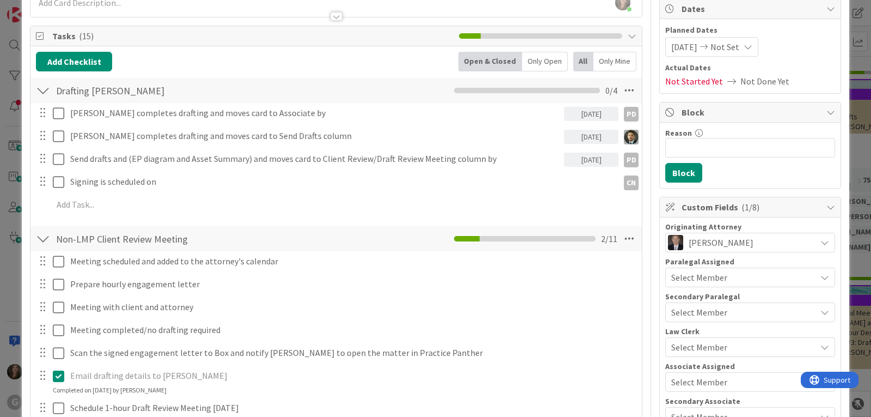
click at [673, 341] on span "Select Member" at bounding box center [699, 346] width 56 height 13
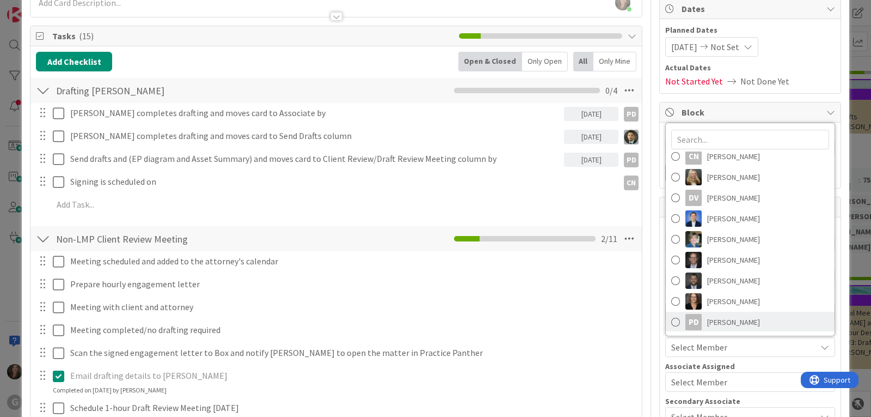
click at [686, 320] on div "PD" at bounding box center [694, 322] width 16 height 16
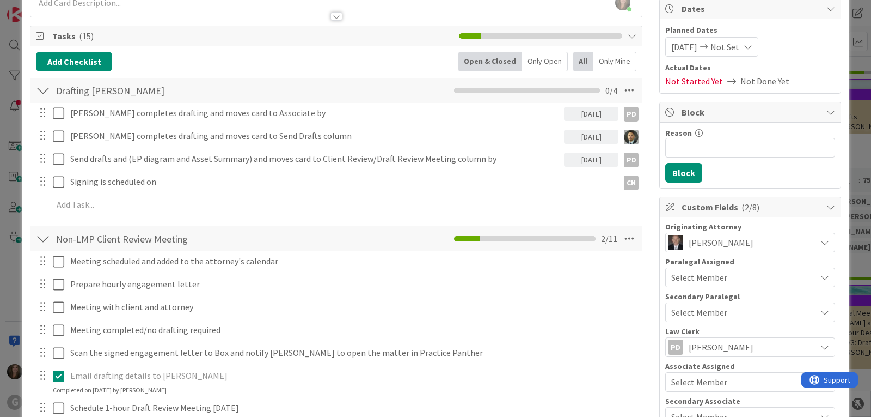
click at [676, 381] on span "Select Member" at bounding box center [699, 381] width 56 height 13
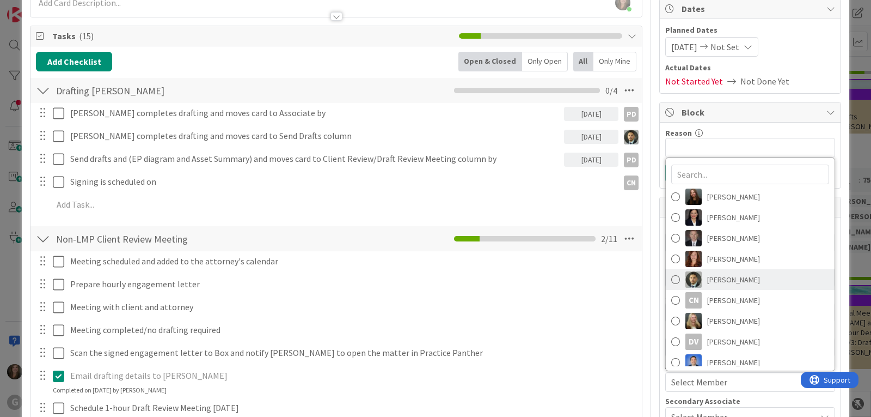
click at [692, 286] on img at bounding box center [694, 279] width 16 height 16
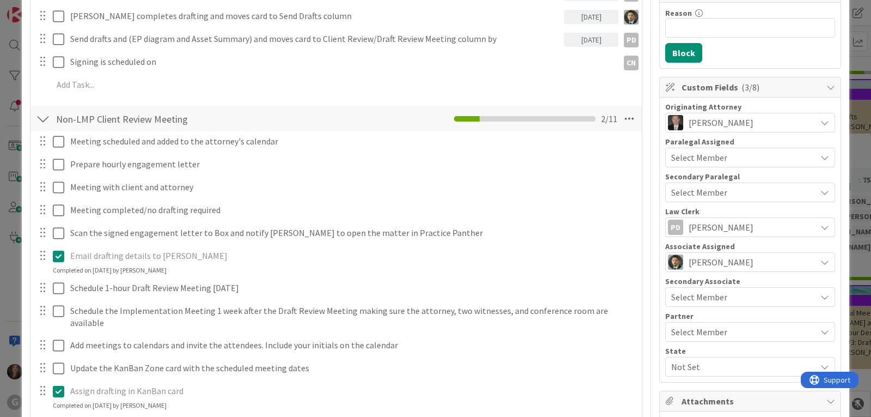
scroll to position [272, 0]
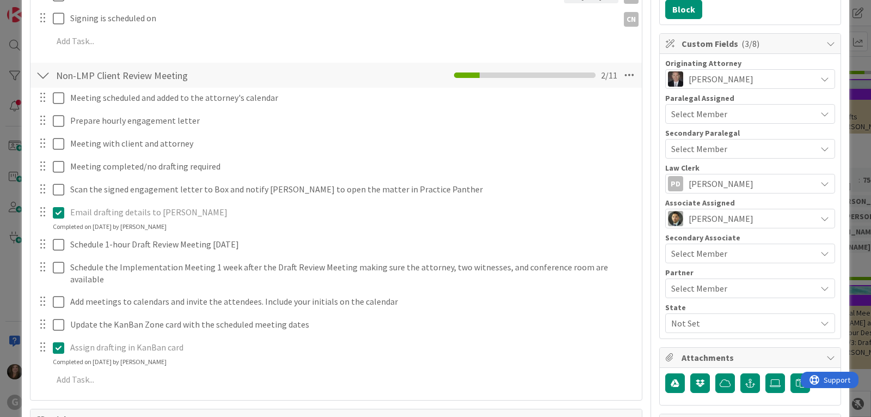
click at [681, 323] on span "Not Set" at bounding box center [743, 322] width 145 height 13
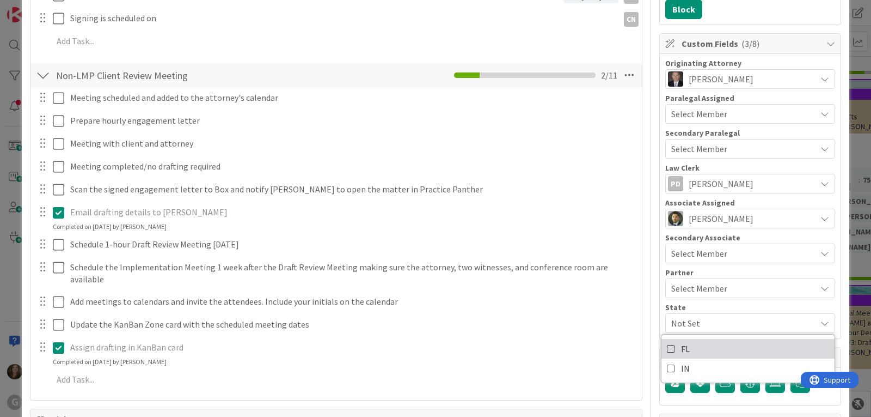
click at [681, 351] on span "FL" at bounding box center [685, 348] width 9 height 16
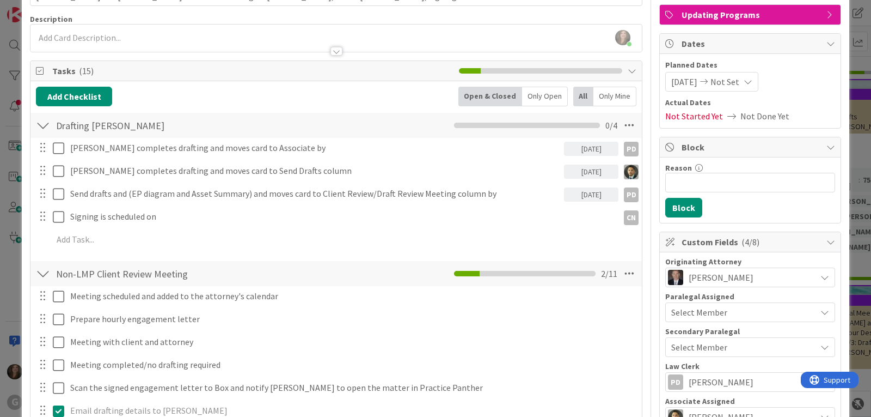
scroll to position [0, 0]
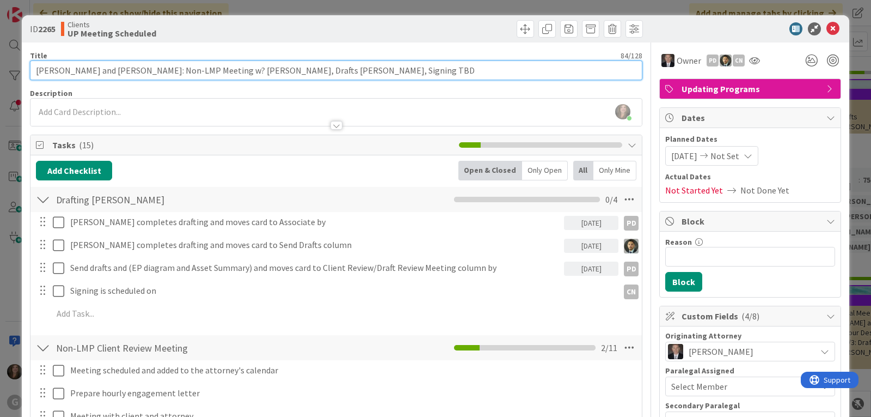
click at [214, 73] on input "[PERSON_NAME] and [PERSON_NAME]: Non-LMP Meeting w? [PERSON_NAME], Drafts [PERS…" at bounding box center [336, 70] width 613 height 20
type input "[PERSON_NAME] and [PERSON_NAME]: Non-LMP Meeting w/ [PERSON_NAME], Drafts [PERS…"
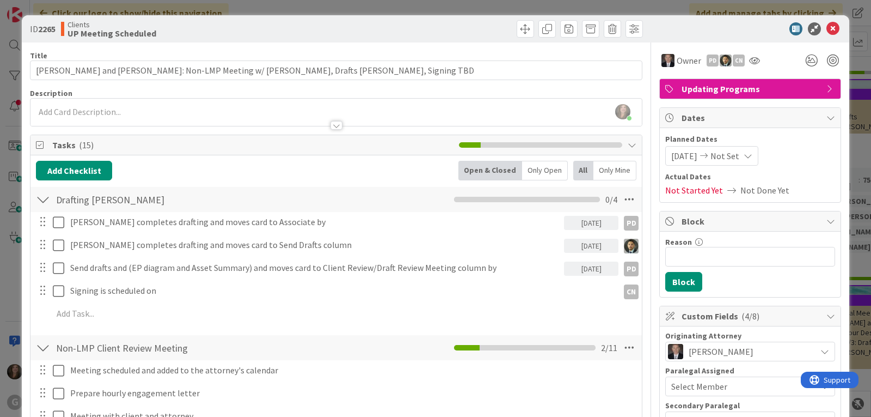
click at [101, 107] on div "[PERSON_NAME] joined 2 m ago" at bounding box center [335, 112] width 611 height 27
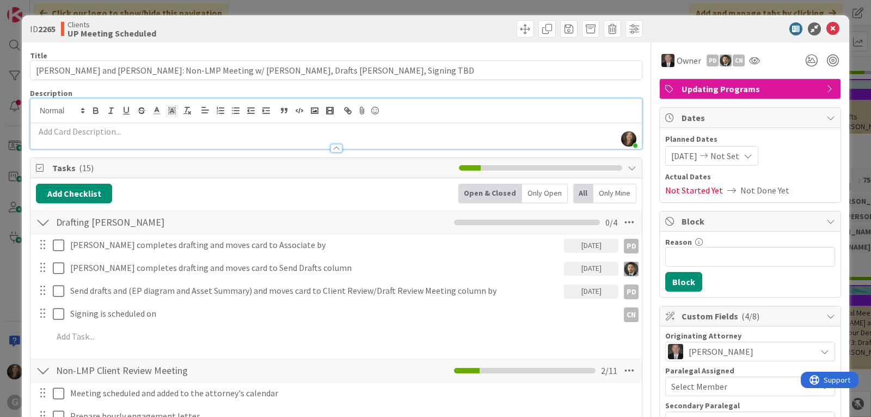
click at [118, 131] on p at bounding box center [336, 131] width 601 height 13
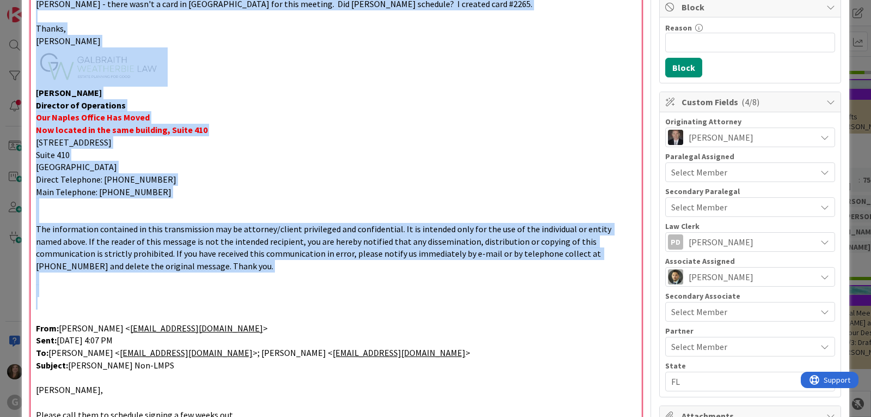
scroll to position [131, 0]
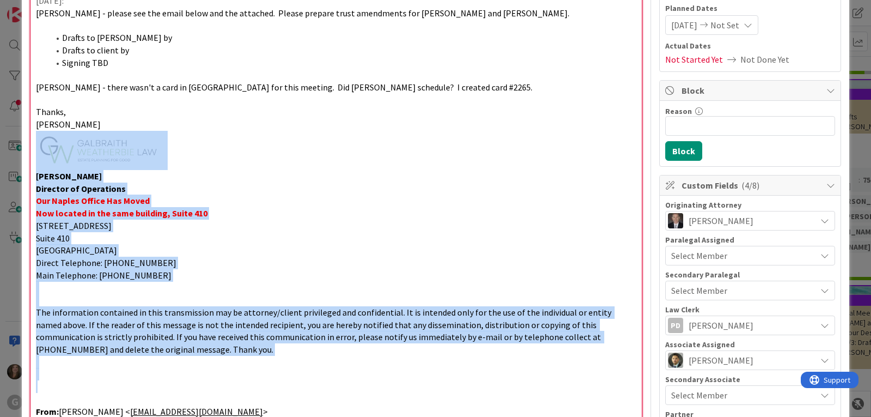
drag, startPoint x: 33, startPoint y: 204, endPoint x: 5, endPoint y: 131, distance: 78.1
click at [5, 131] on div "ID 2265 Clients UP Meeting Scheduled Title 84 / 128 [PERSON_NAME] and [PERSON_N…" at bounding box center [435, 208] width 871 height 417
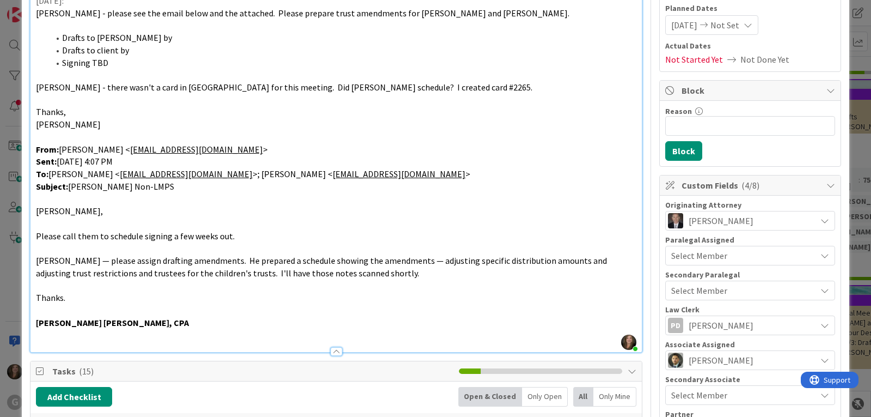
scroll to position [0, 0]
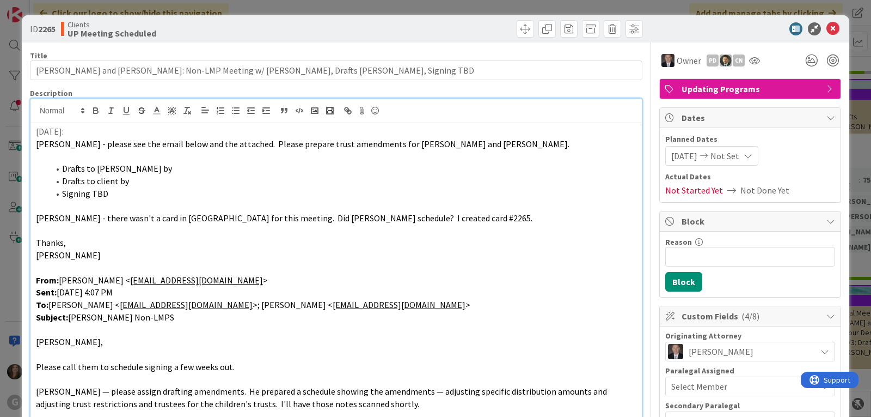
click at [138, 172] on li "Drafts to [PERSON_NAME] by" at bounding box center [342, 168] width 587 height 13
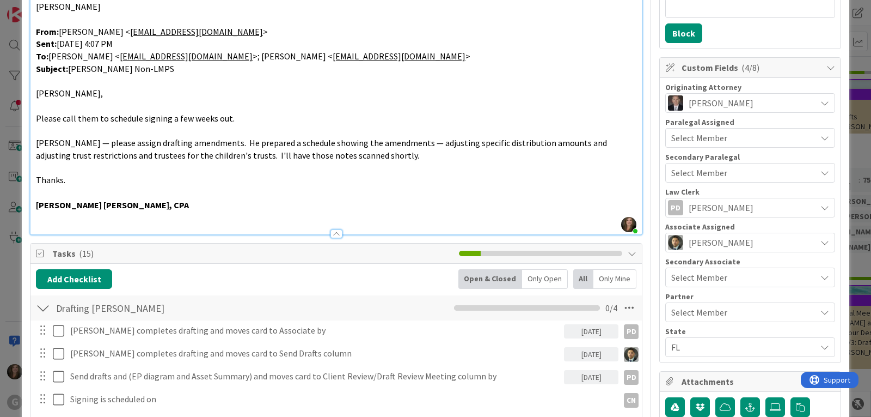
scroll to position [272, 0]
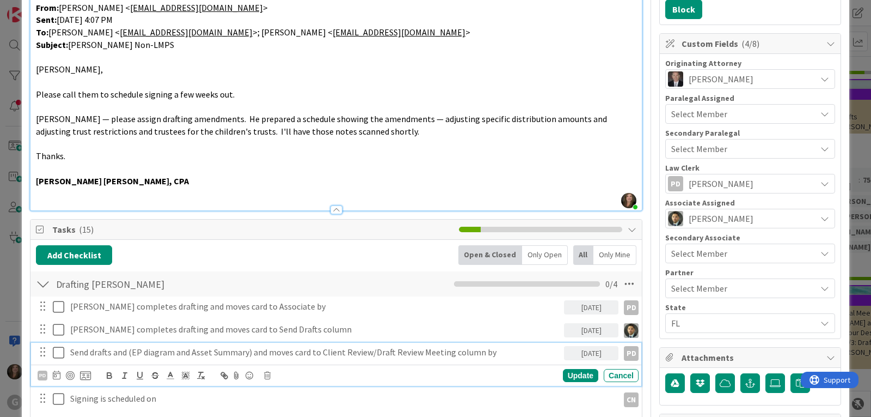
click at [228, 352] on p "Send drafts and (EP diagram and Asset Summary) and moves card to Client Review/…" at bounding box center [314, 352] width 489 height 13
click at [58, 375] on icon at bounding box center [57, 374] width 8 height 9
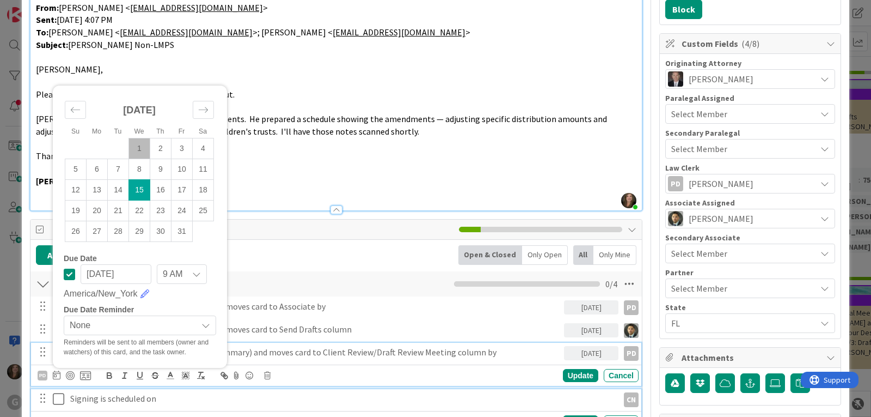
click at [560, 403] on p "Signing is scheduled on" at bounding box center [342, 398] width 544 height 13
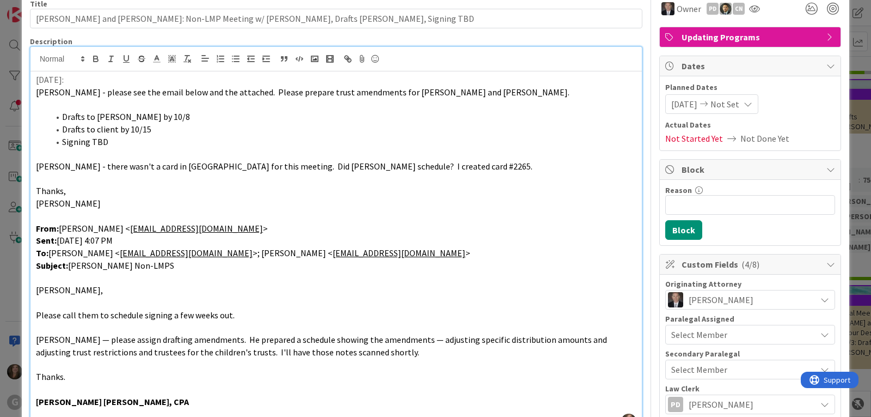
scroll to position [0, 0]
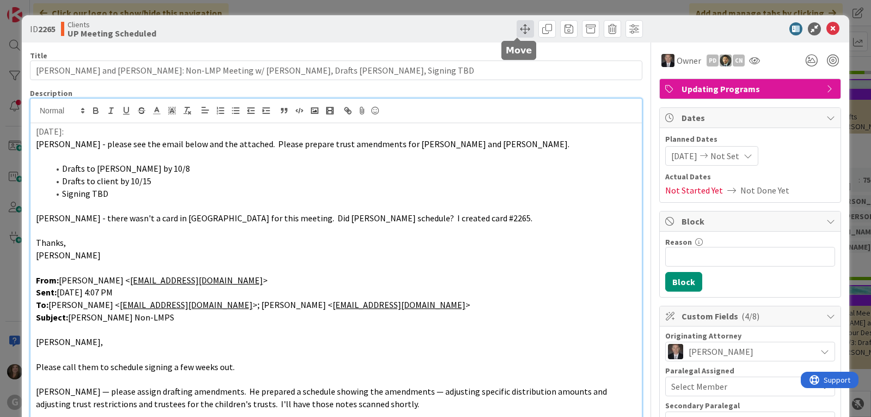
click at [517, 30] on span at bounding box center [525, 28] width 17 height 17
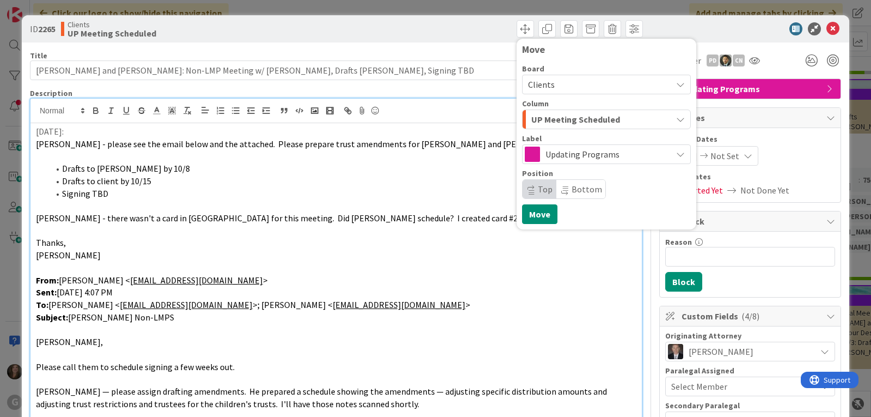
click at [552, 121] on span "UP Meeting Scheduled" at bounding box center [575, 119] width 89 height 14
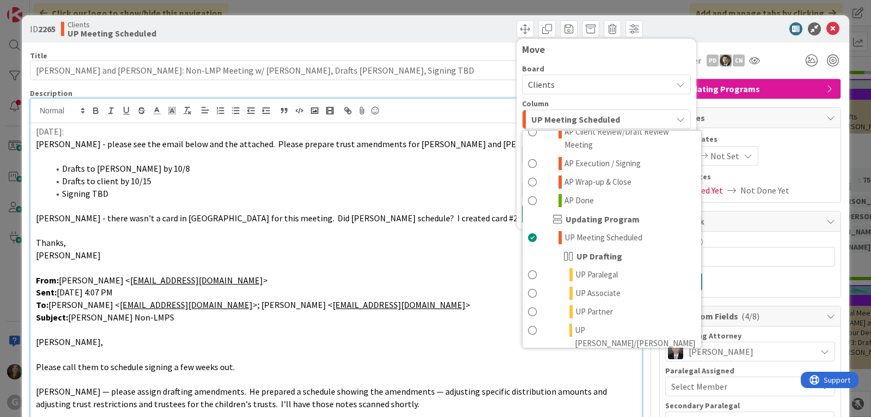
scroll to position [708, 0]
click at [577, 267] on span "UP Paralegal" at bounding box center [597, 273] width 42 height 13
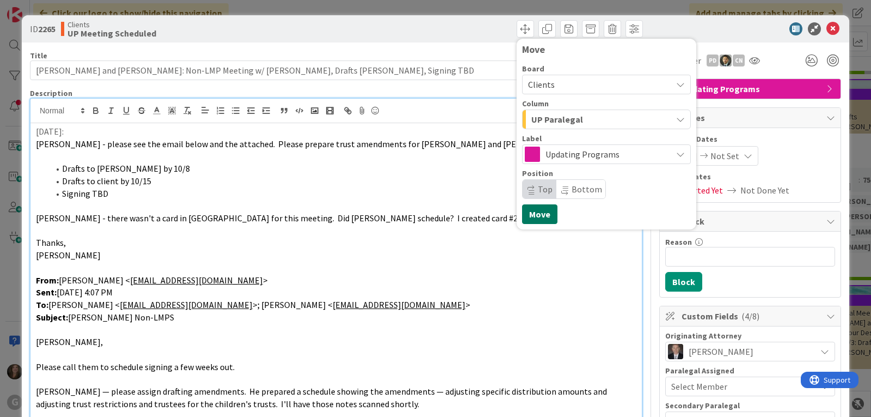
click at [536, 212] on button "Move" at bounding box center [539, 214] width 35 height 20
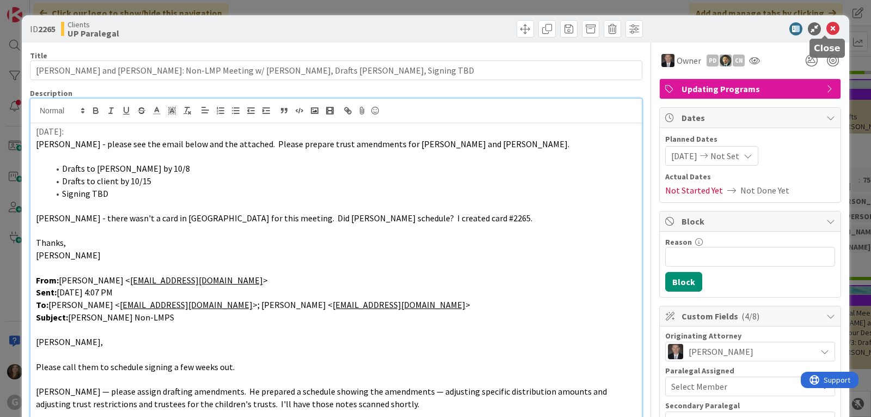
click at [827, 26] on icon at bounding box center [833, 28] width 13 height 13
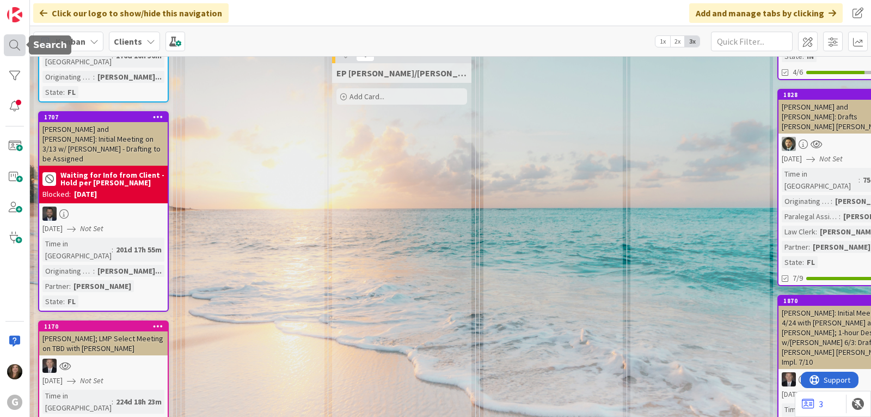
click at [7, 48] on div at bounding box center [15, 45] width 22 height 22
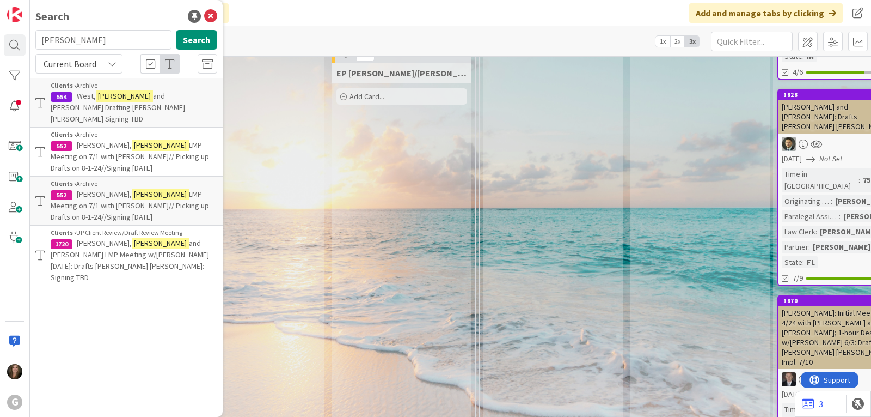
drag, startPoint x: 93, startPoint y: 41, endPoint x: 37, endPoint y: 41, distance: 56.1
click at [37, 41] on input "[PERSON_NAME]" at bounding box center [103, 40] width 136 height 20
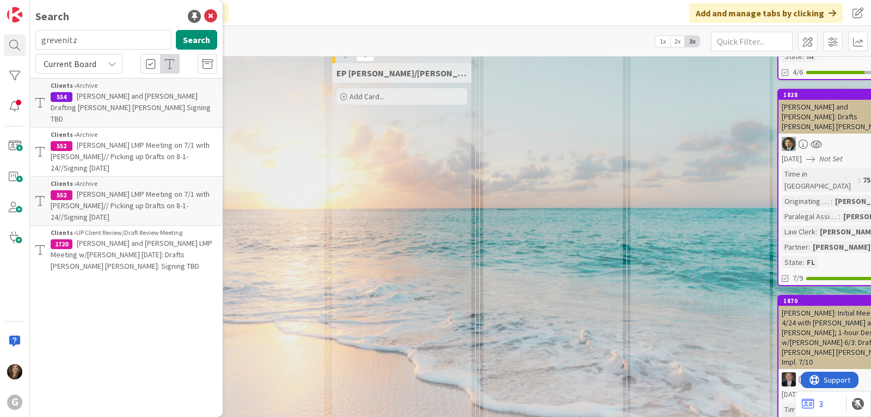
type input "grevenitz"
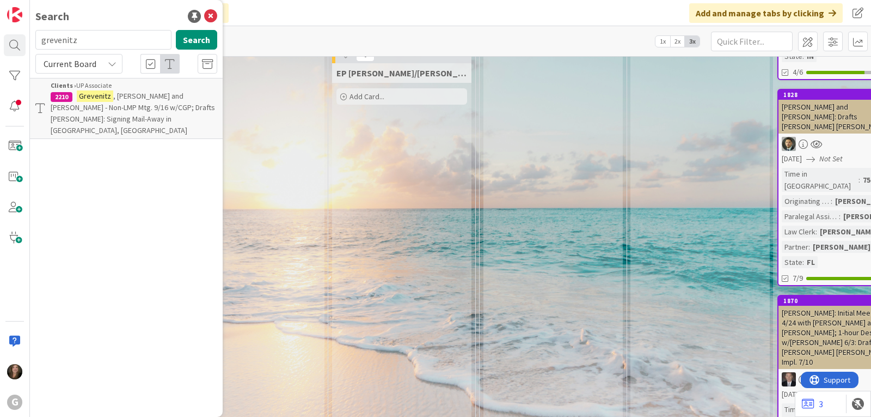
click at [95, 118] on span ", [PERSON_NAME] and [PERSON_NAME] - Non-LMP Mtg. 9/16 w/CGP; Drafts [PERSON_NAM…" at bounding box center [133, 113] width 164 height 44
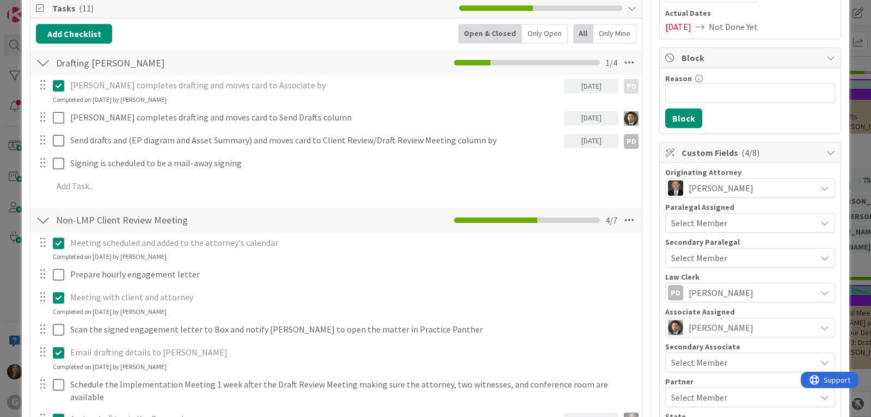
scroll to position [109, 0]
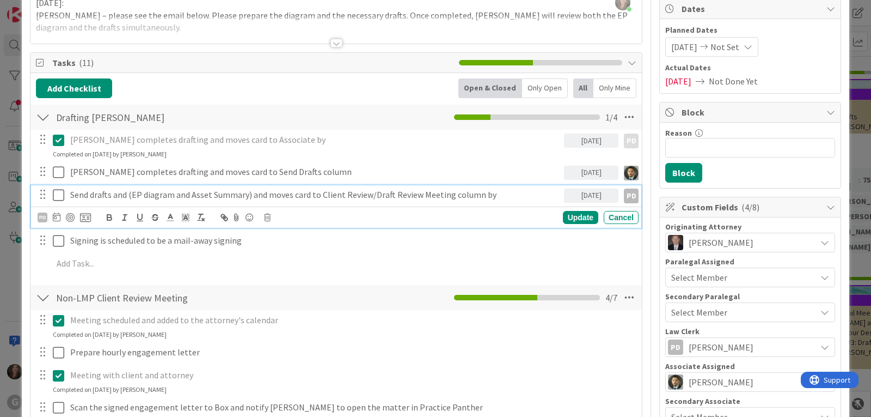
click at [114, 197] on p "Send drafts and (EP diagram and Asset Summary) and moves card to Client Review/…" at bounding box center [314, 194] width 489 height 13
click at [170, 193] on p "Send drafts to client and to and (EP diagram and Asset Summary) and moves card …" at bounding box center [314, 194] width 489 height 13
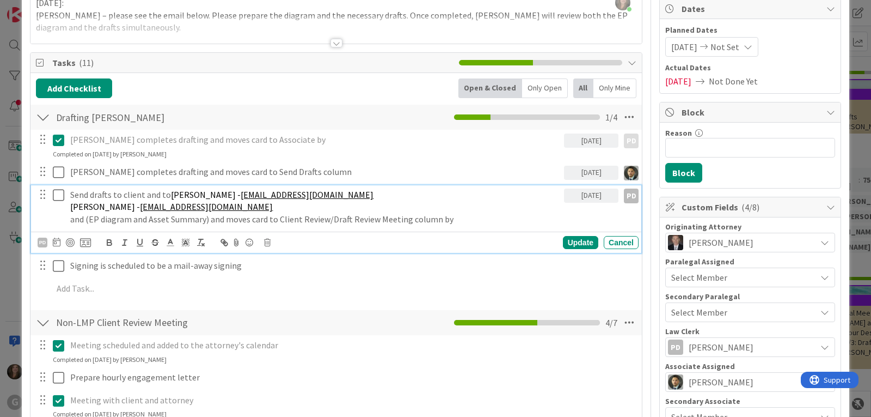
click at [326, 193] on p "Send drafts to client and to [PERSON_NAME] - [EMAIL_ADDRESS][DOMAIN_NAME]" at bounding box center [314, 194] width 489 height 13
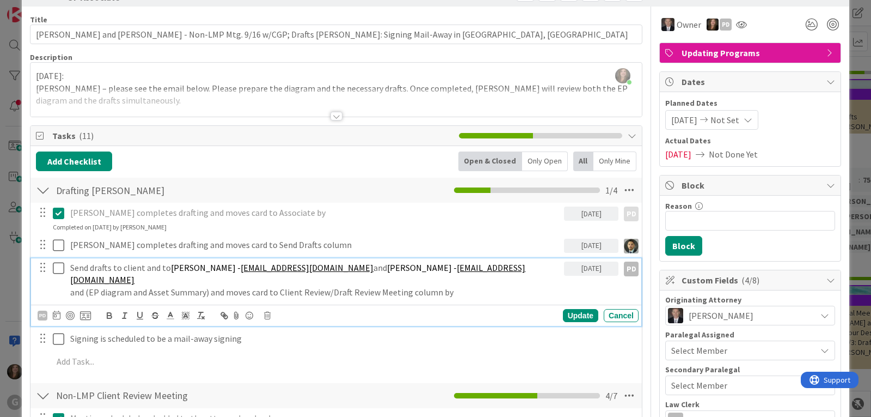
scroll to position [54, 0]
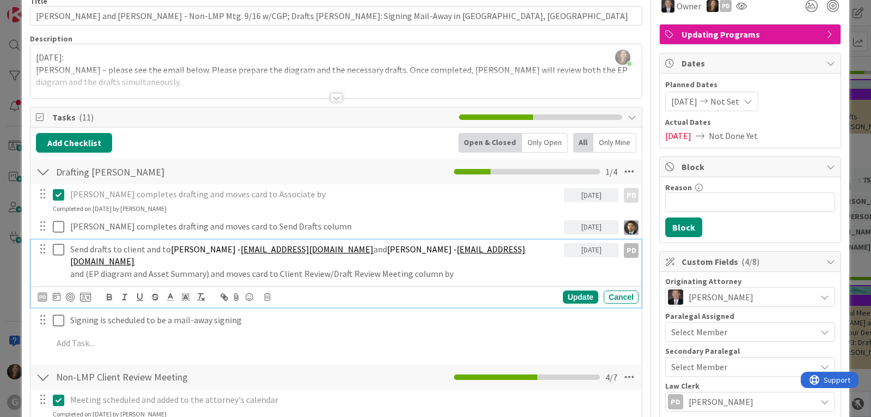
click at [130, 267] on p "and (EP diagram and Asset Summary) and moves card to Client Review/Draft Review…" at bounding box center [314, 273] width 489 height 13
click at [563, 290] on div "Update" at bounding box center [580, 296] width 35 height 13
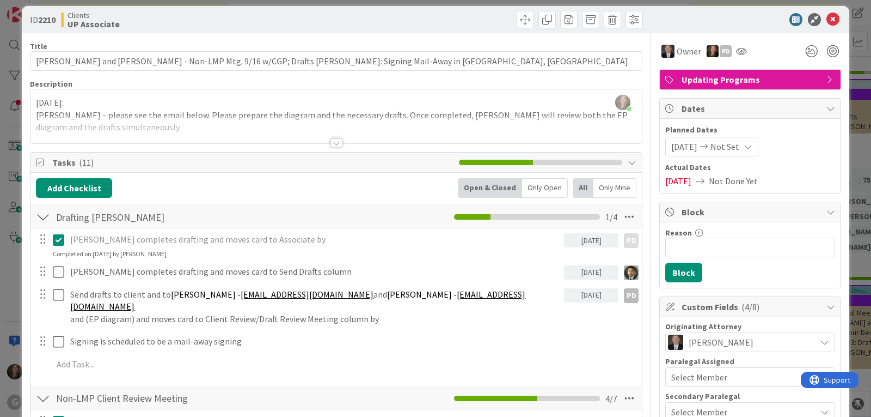
scroll to position [0, 0]
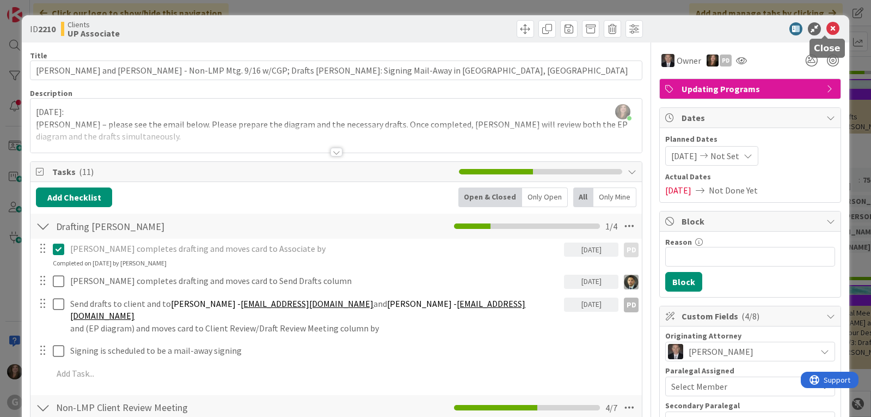
click at [827, 24] on icon at bounding box center [833, 28] width 13 height 13
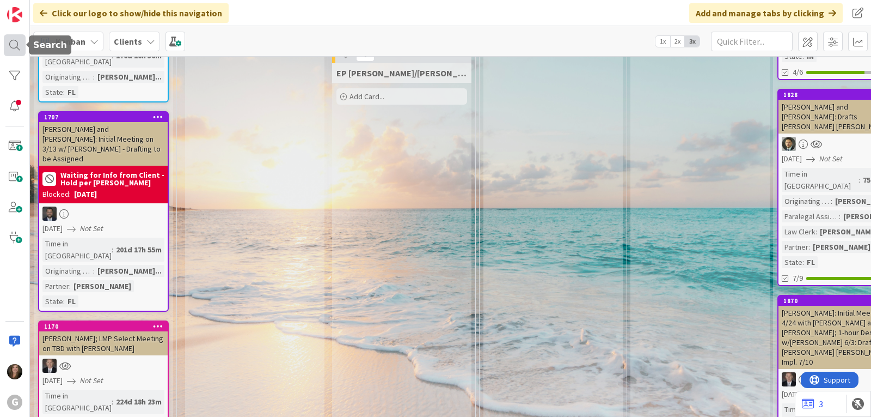
click at [10, 41] on div at bounding box center [15, 45] width 22 height 22
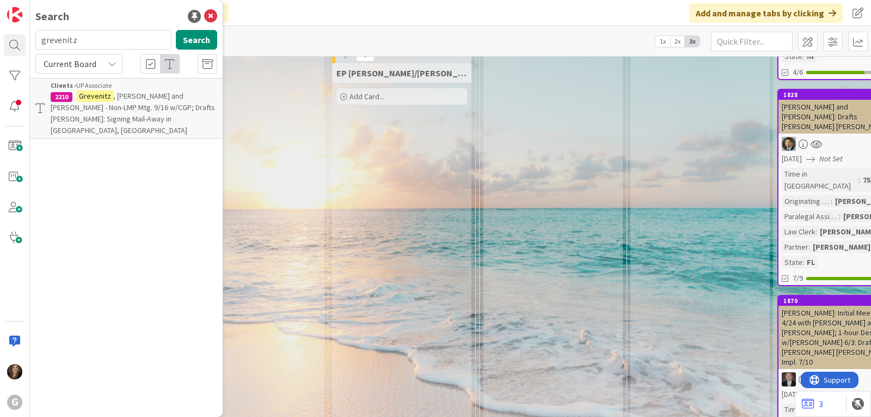
drag, startPoint x: 81, startPoint y: 40, endPoint x: 34, endPoint y: 40, distance: 46.8
click at [34, 40] on div "grevenitz Search" at bounding box center [126, 42] width 195 height 24
type input "[PERSON_NAME]"
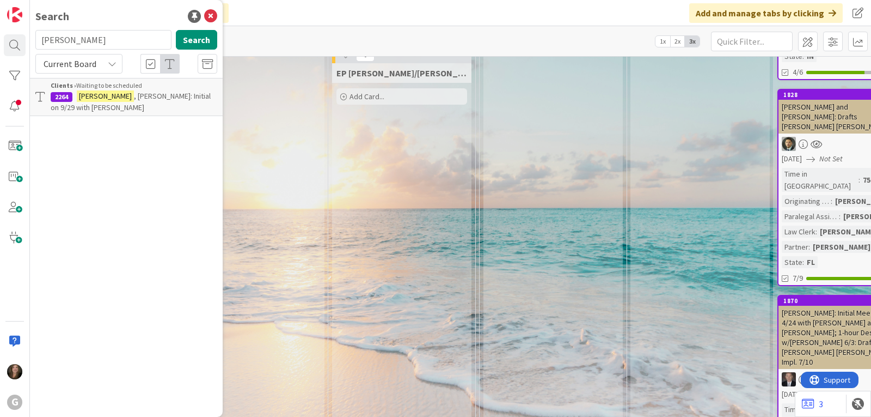
click at [79, 89] on div "Clients › Waiting to be scheduled" at bounding box center [134, 86] width 167 height 10
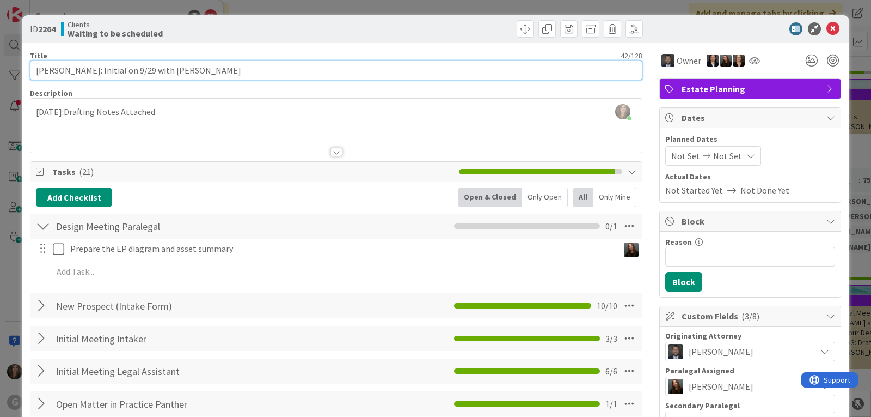
click at [200, 67] on input "[PERSON_NAME]: Initial on 9/29 with [PERSON_NAME]" at bounding box center [336, 70] width 613 height 20
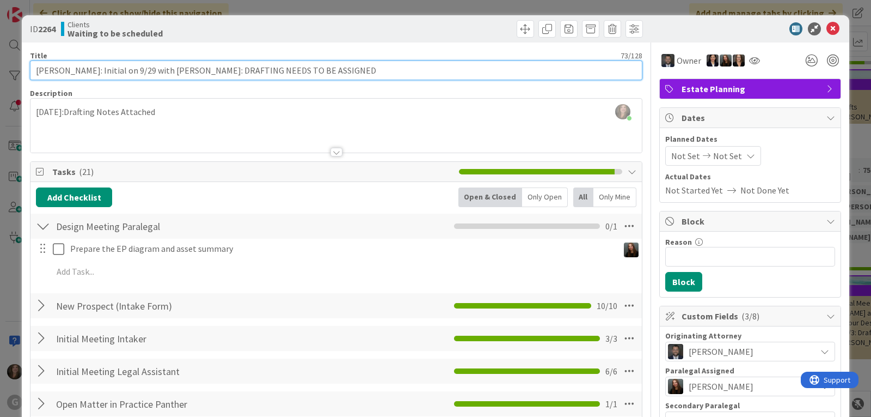
type input "[PERSON_NAME]: Initial on 9/29 with [PERSON_NAME]: DRAFTING NEEDS TO BE ASSIGNED"
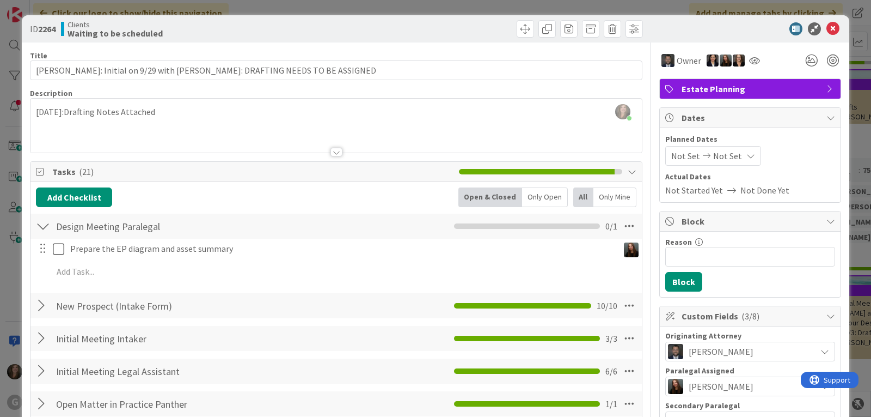
click at [134, 125] on div at bounding box center [335, 139] width 611 height 28
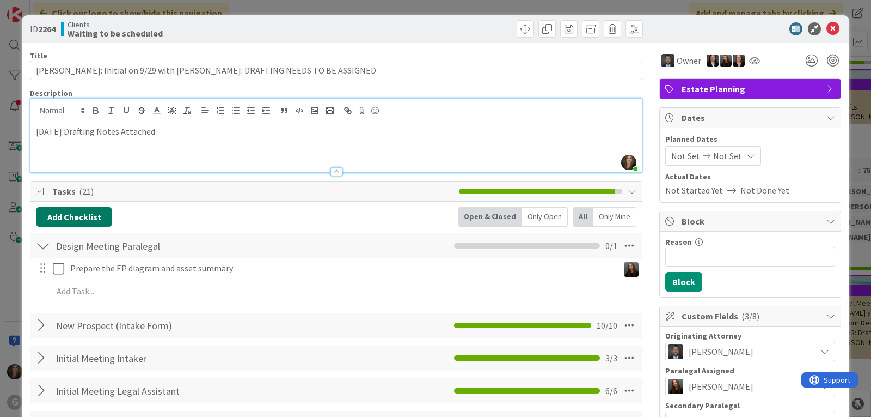
click at [76, 213] on button "Add Checklist" at bounding box center [74, 217] width 76 height 20
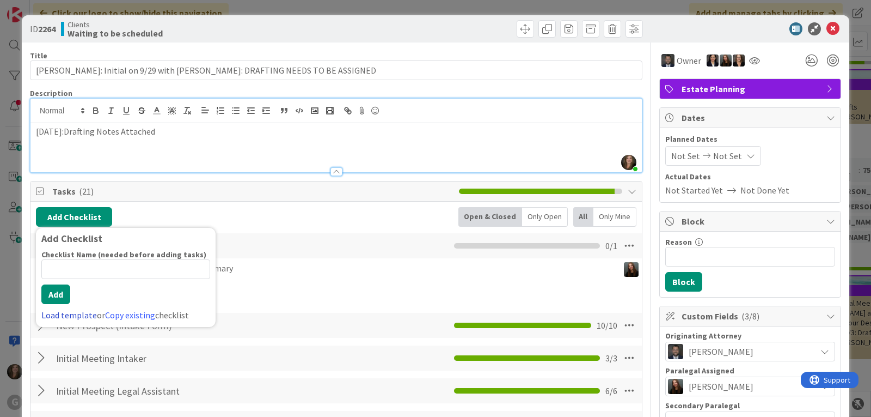
click at [53, 319] on link "Load template" at bounding box center [69, 314] width 56 height 11
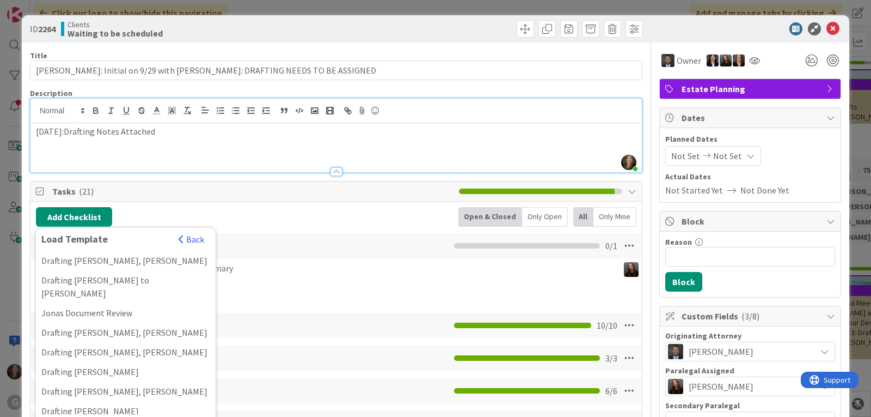
scroll to position [817, 0]
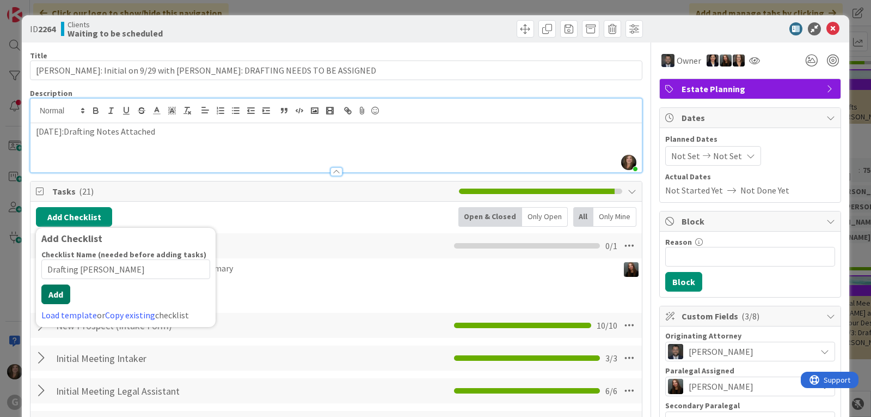
click at [52, 302] on button "Add" at bounding box center [55, 294] width 29 height 20
